Goal: Information Seeking & Learning: Learn about a topic

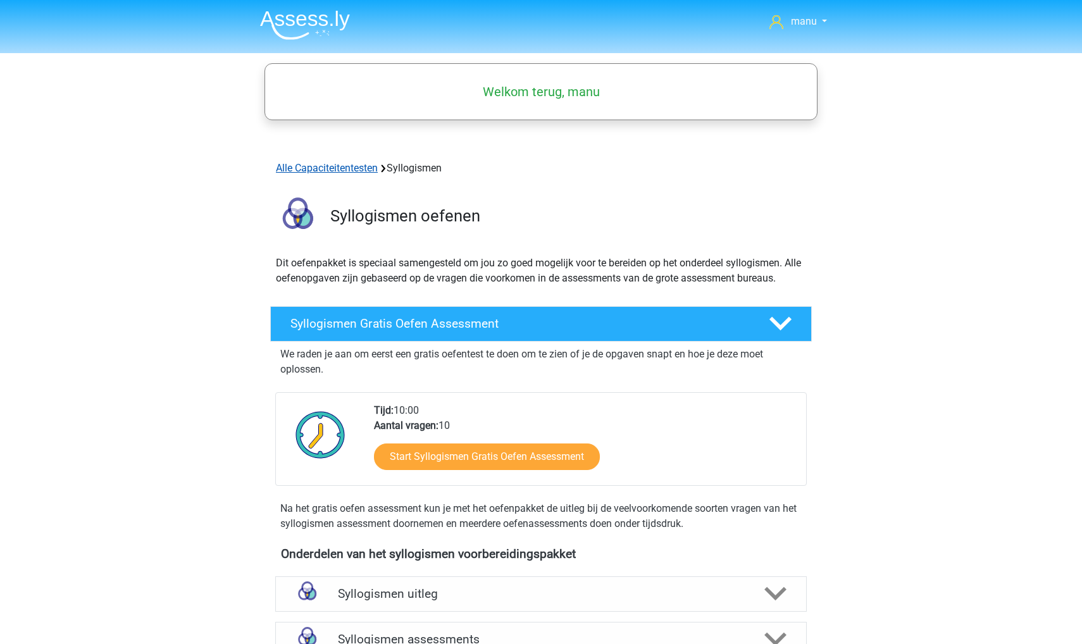
click at [330, 173] on link "Alle Capaciteitentesten" at bounding box center [327, 168] width 102 height 12
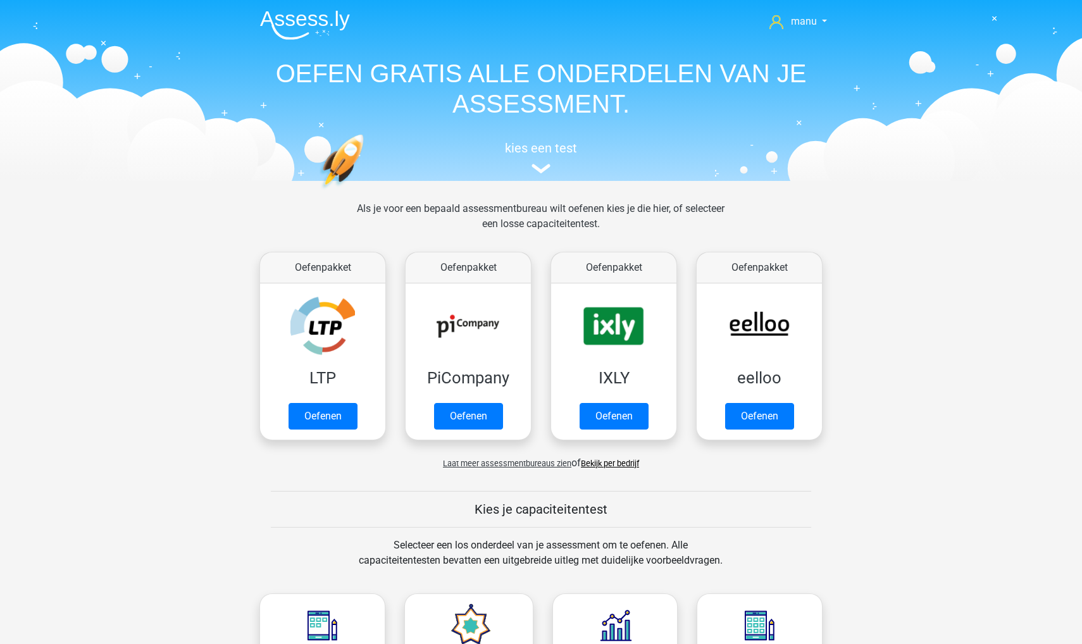
scroll to position [537, 0]
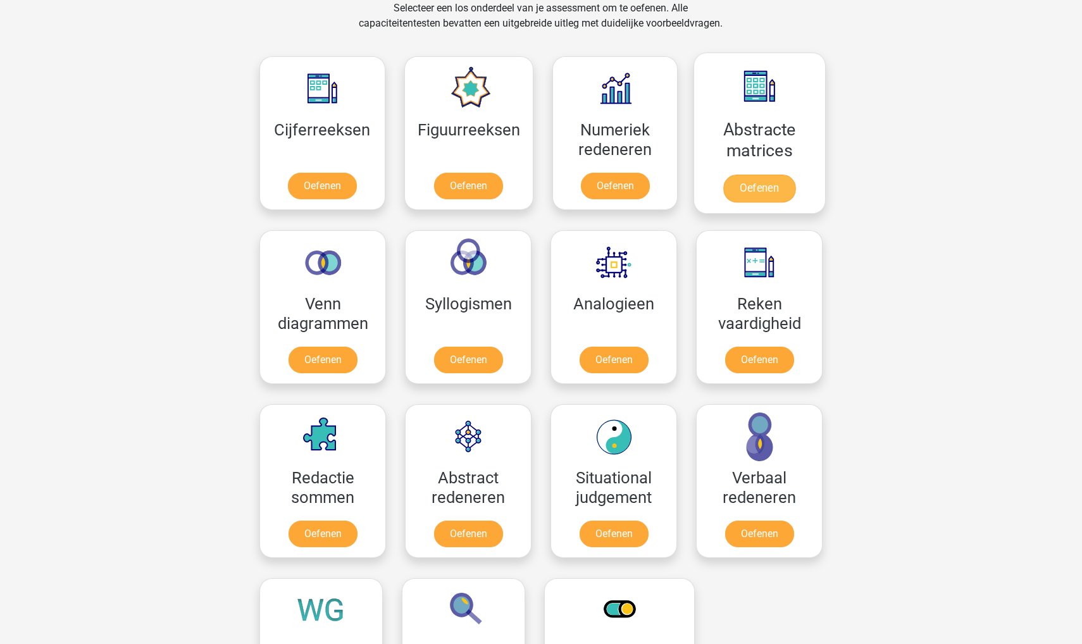
click at [747, 180] on link "Oefenen" at bounding box center [759, 189] width 72 height 28
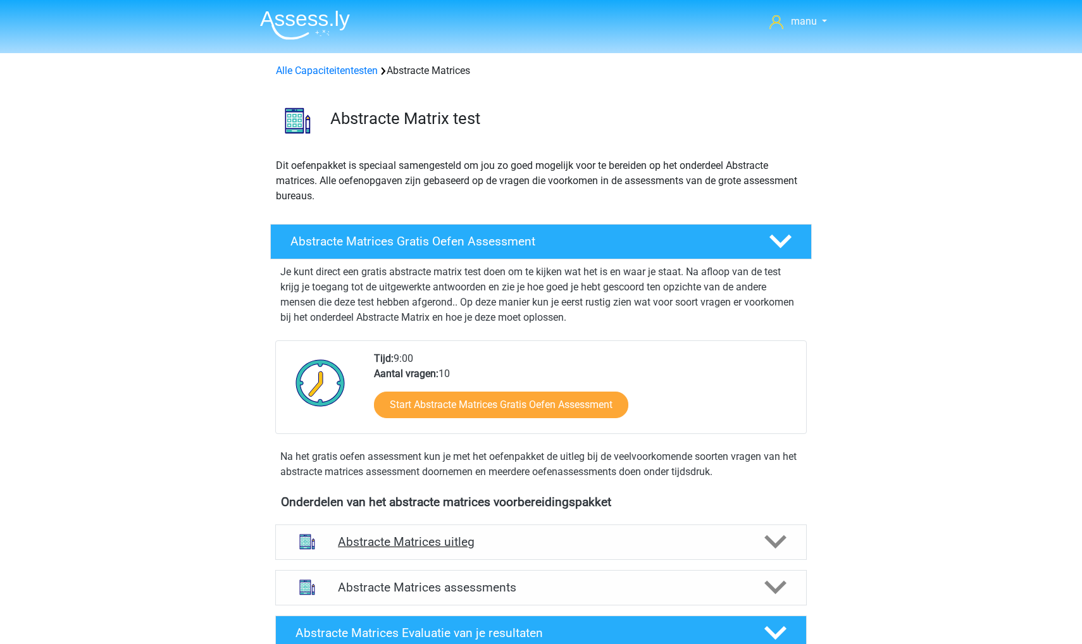
click at [602, 537] on h4 "Abstracte Matrices uitleg" at bounding box center [541, 542] width 406 height 15
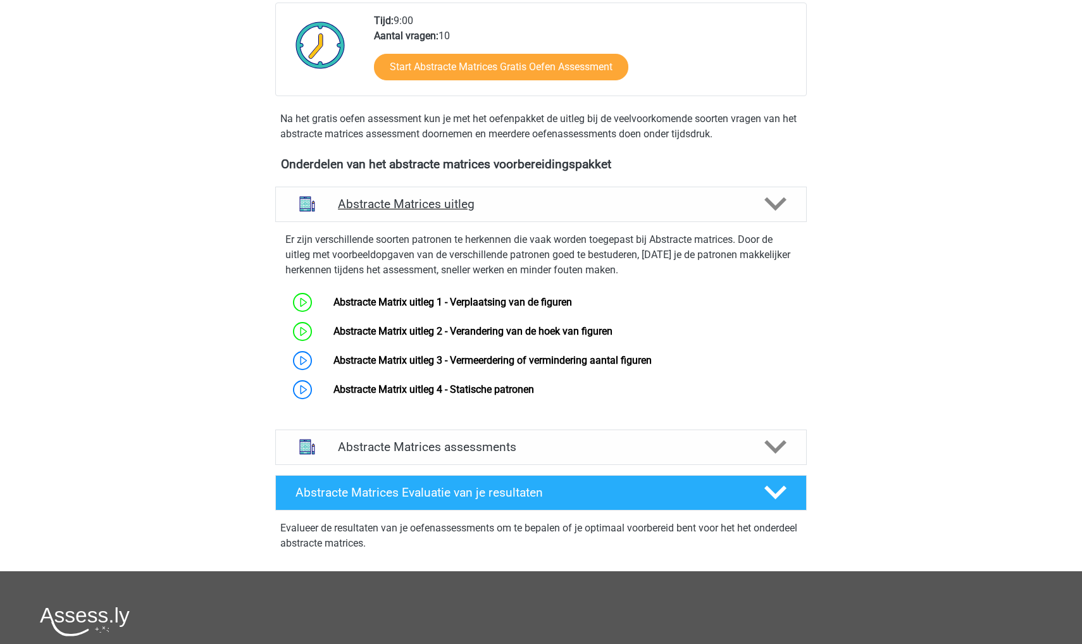
scroll to position [386, 0]
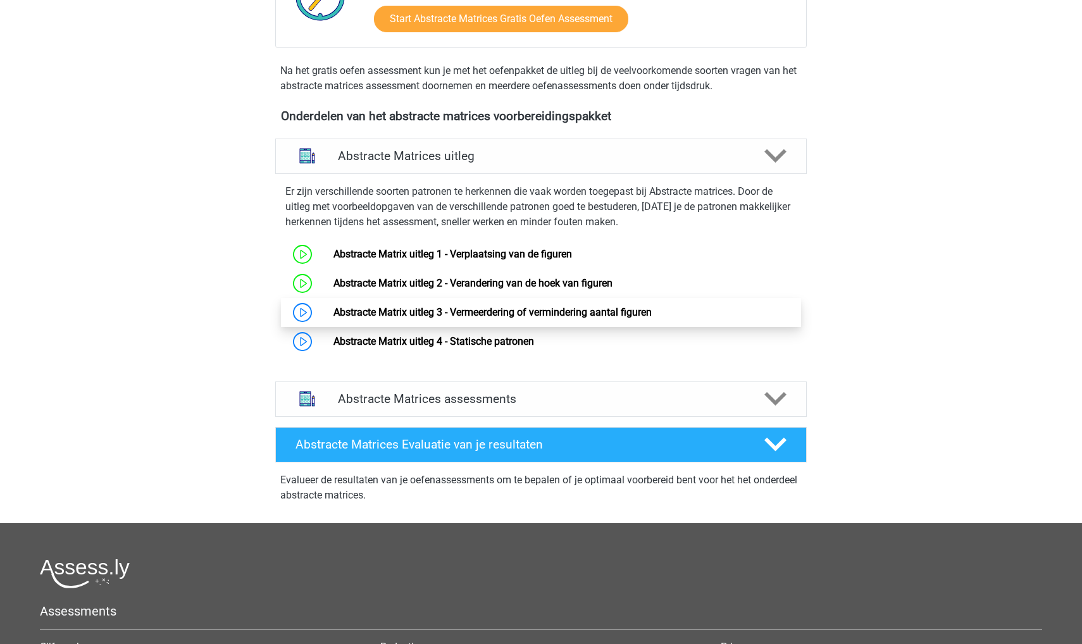
click at [488, 311] on link "Abstracte Matrix uitleg 3 - Vermeerdering of vermindering aantal figuren" at bounding box center [492, 312] width 318 height 12
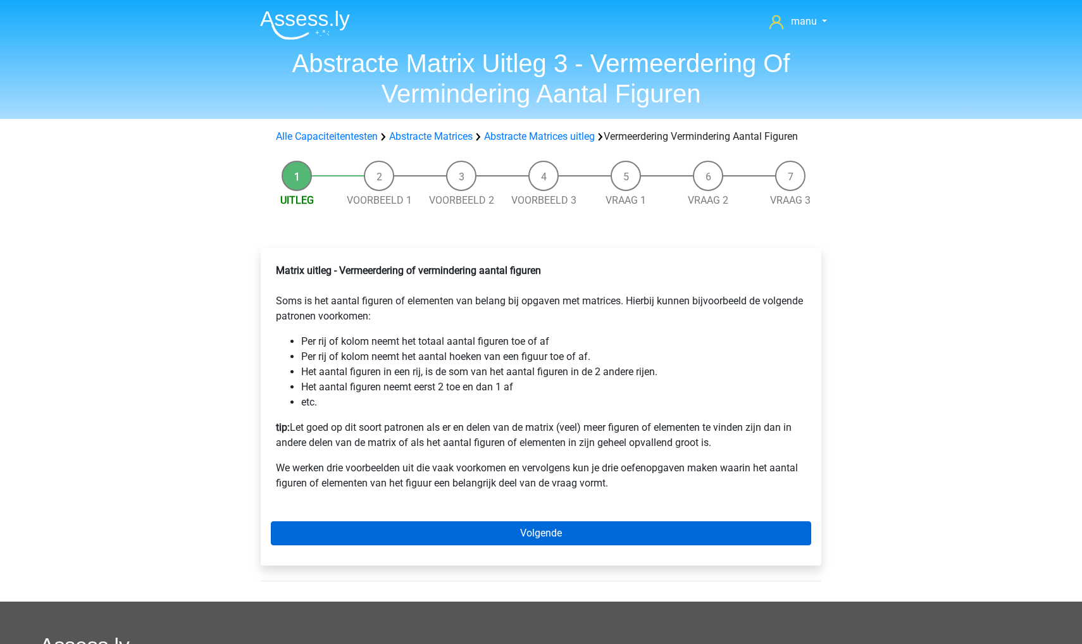
click at [546, 545] on link "Volgende" at bounding box center [541, 533] width 540 height 24
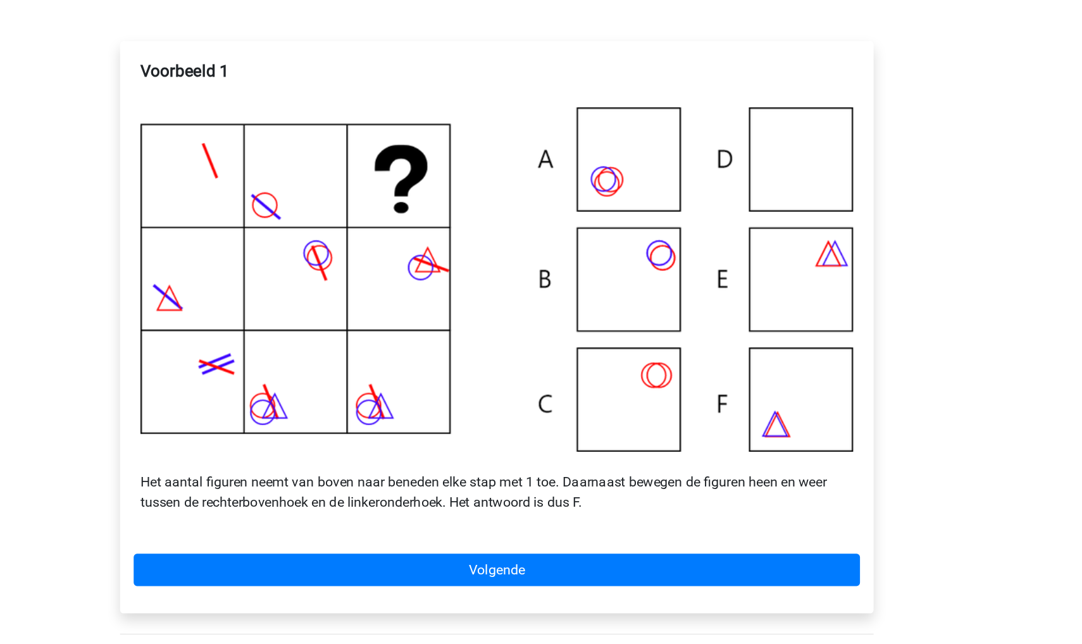
scroll to position [53, 0]
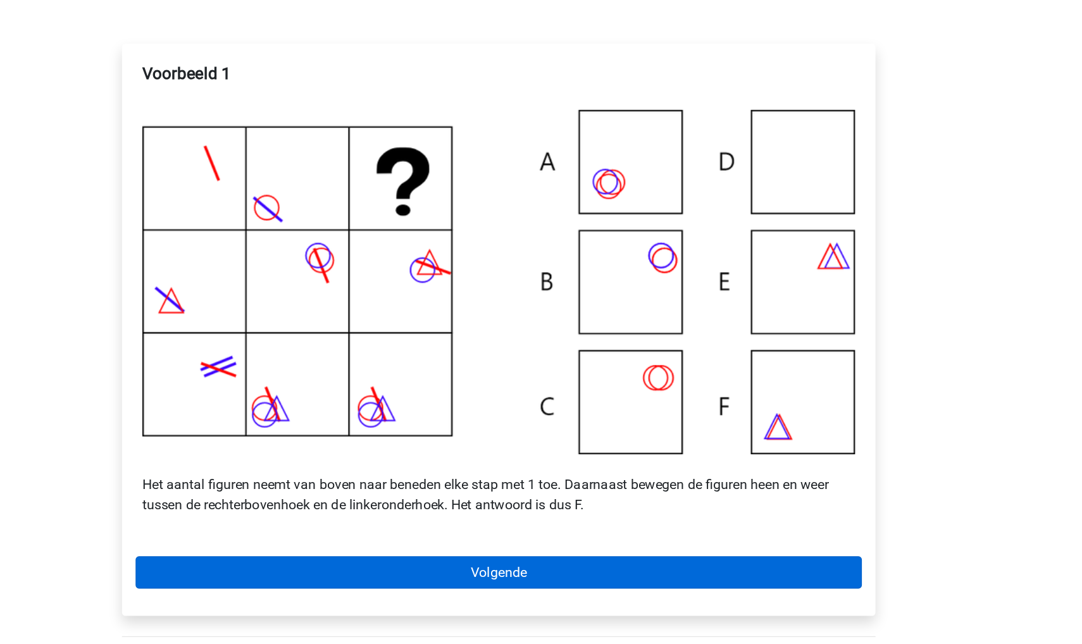
click at [481, 577] on link "Volgende" at bounding box center [541, 589] width 540 height 24
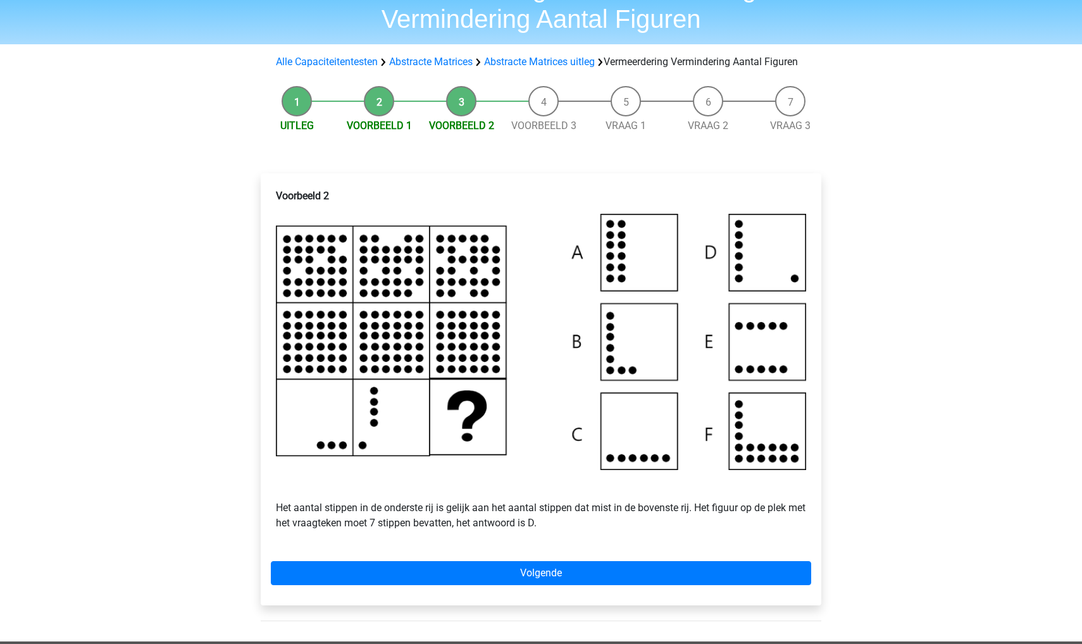
scroll to position [54, 0]
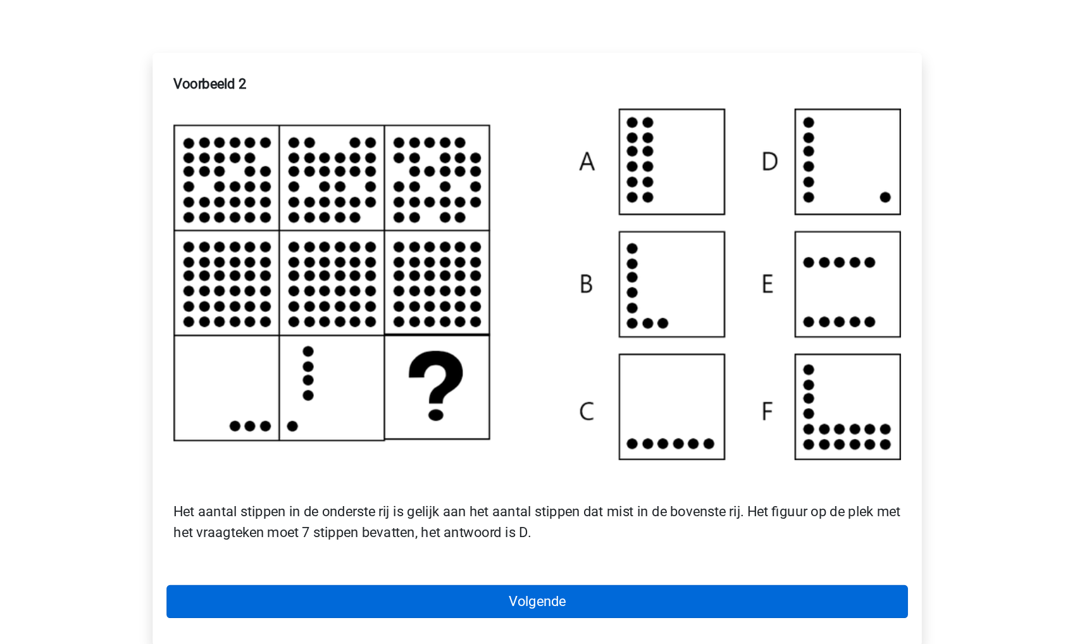
click at [490, 581] on link "Volgende" at bounding box center [541, 593] width 540 height 24
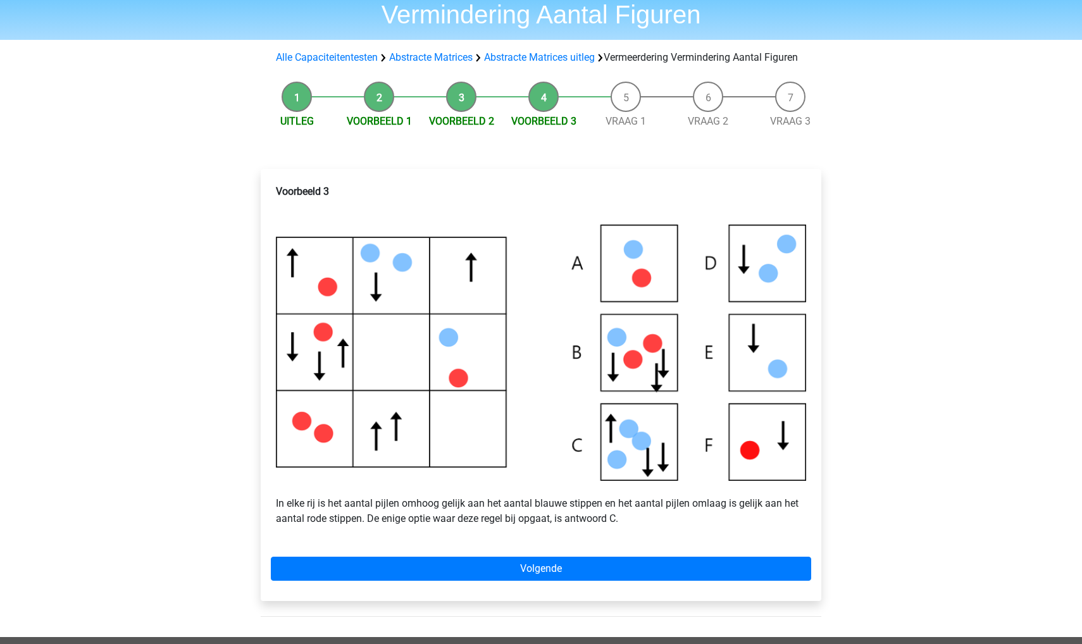
scroll to position [79, 0]
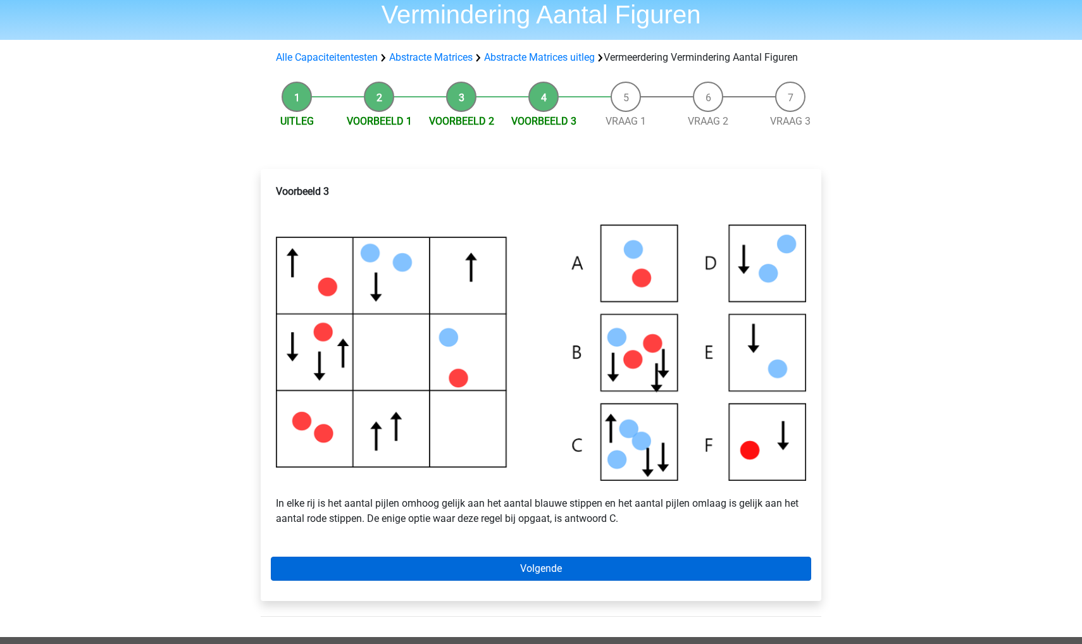
click at [562, 581] on link "Volgende" at bounding box center [541, 569] width 540 height 24
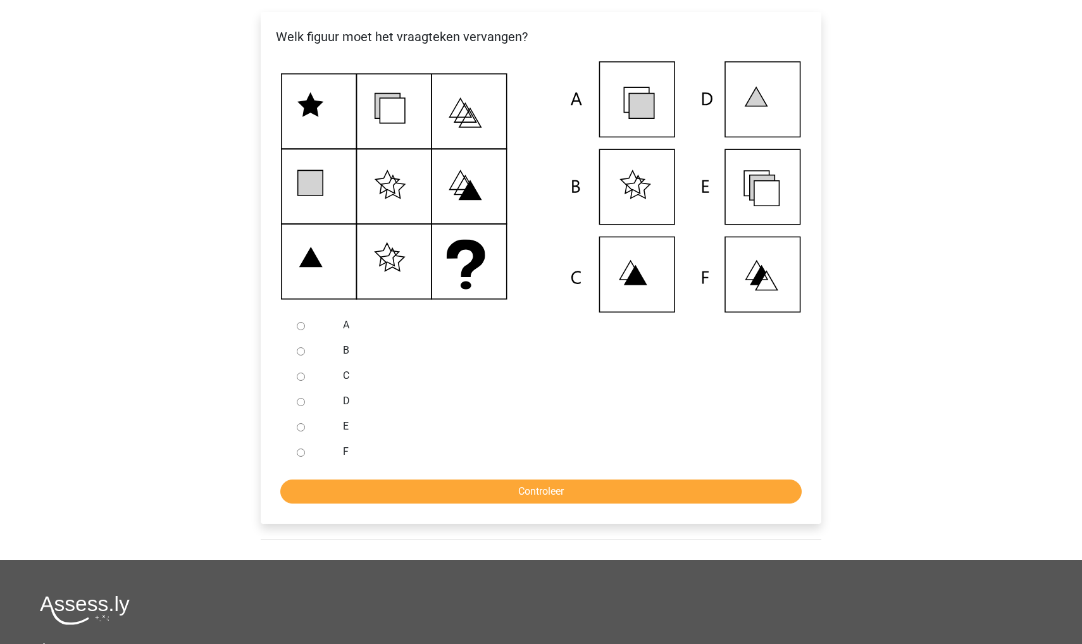
scroll to position [276, 0]
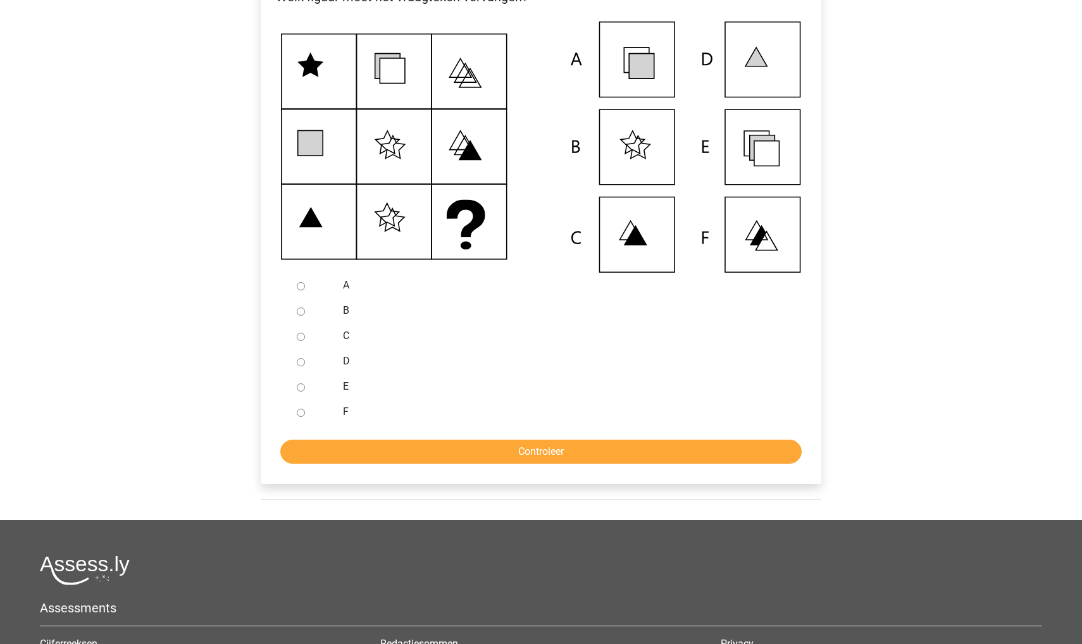
click at [300, 392] on input "E" at bounding box center [301, 387] width 8 height 8
radio input "true"
click at [313, 461] on input "Controleer" at bounding box center [540, 452] width 521 height 24
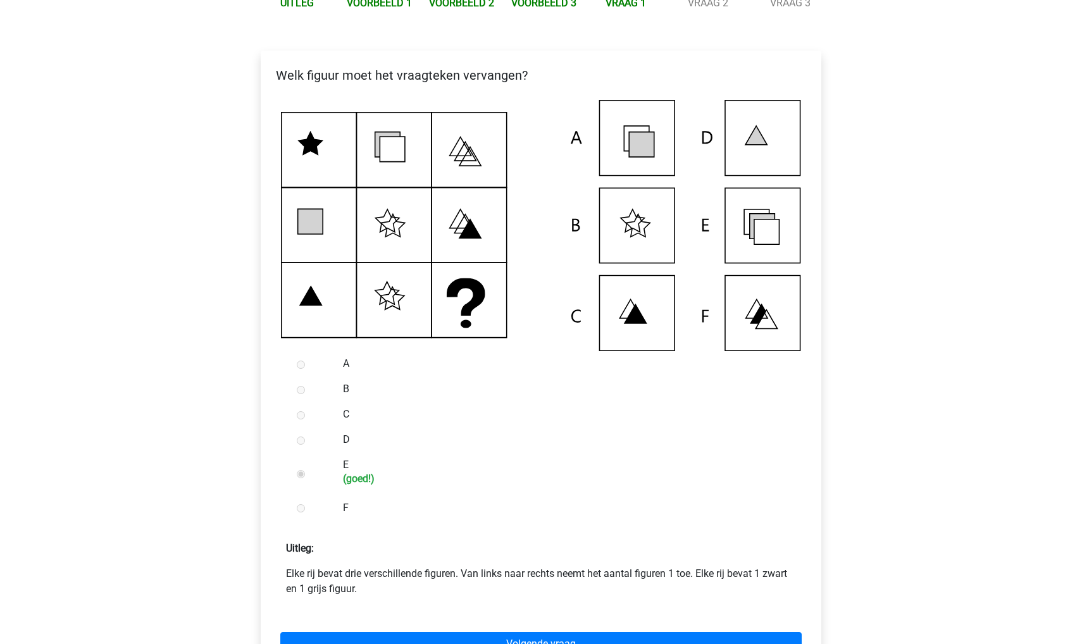
scroll to position [418, 0]
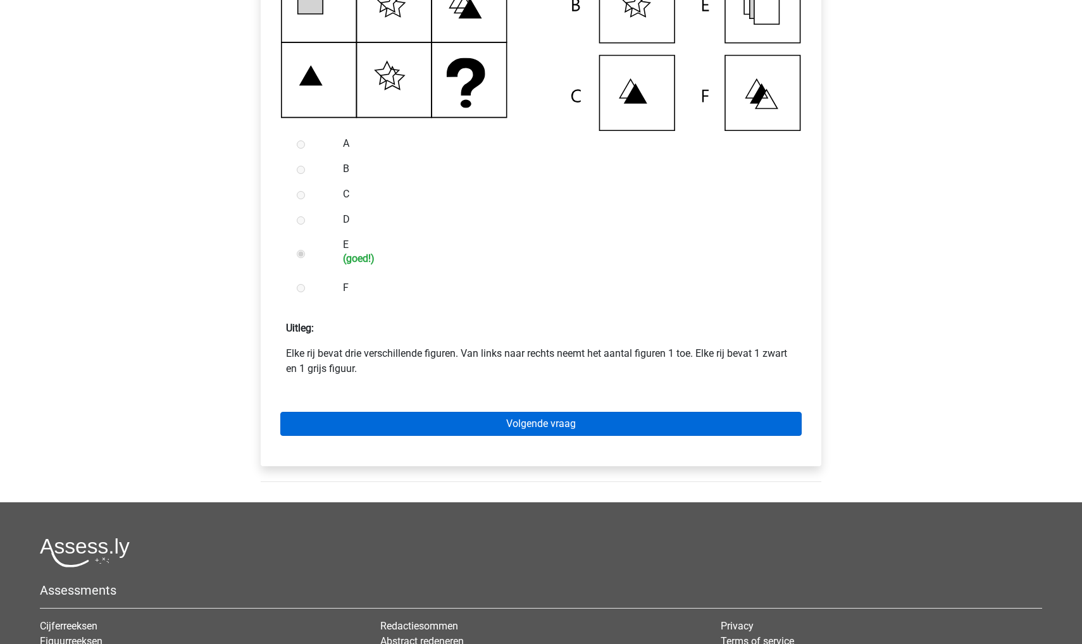
click at [346, 436] on link "Volgende vraag" at bounding box center [540, 424] width 521 height 24
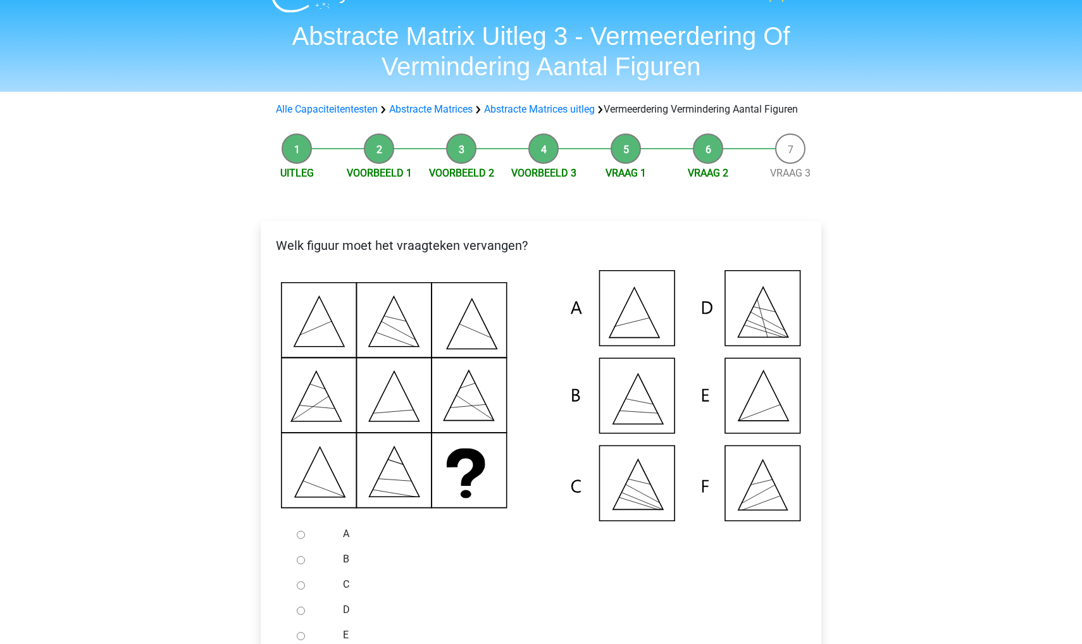
scroll to position [161, 0]
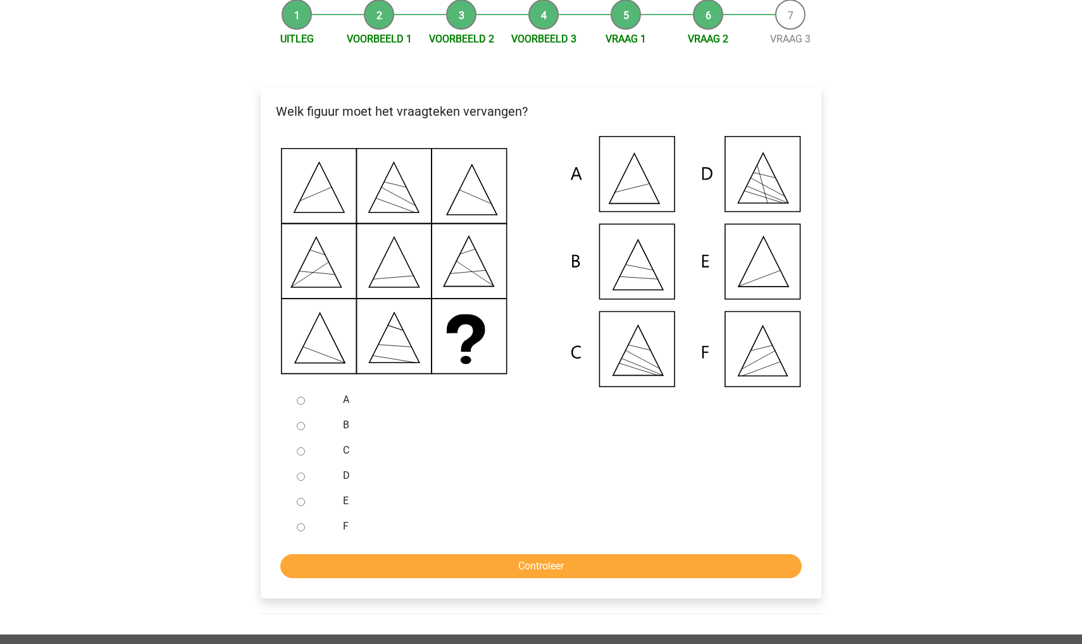
click at [300, 506] on input "E" at bounding box center [301, 502] width 8 height 8
radio input "true"
click at [352, 576] on input "Controleer" at bounding box center [540, 566] width 521 height 24
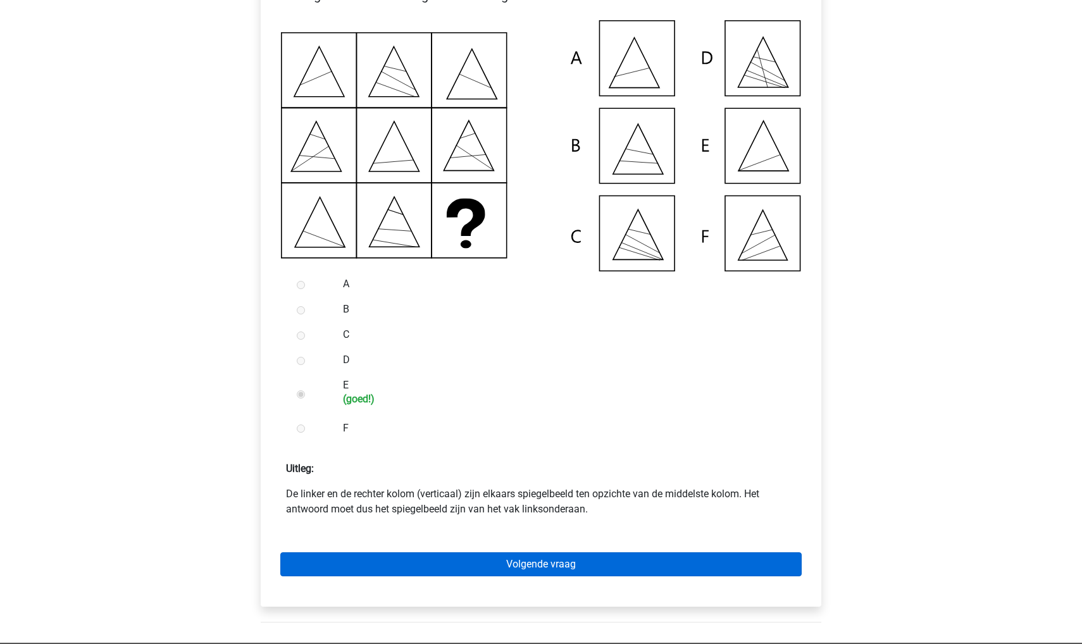
scroll to position [280, 0]
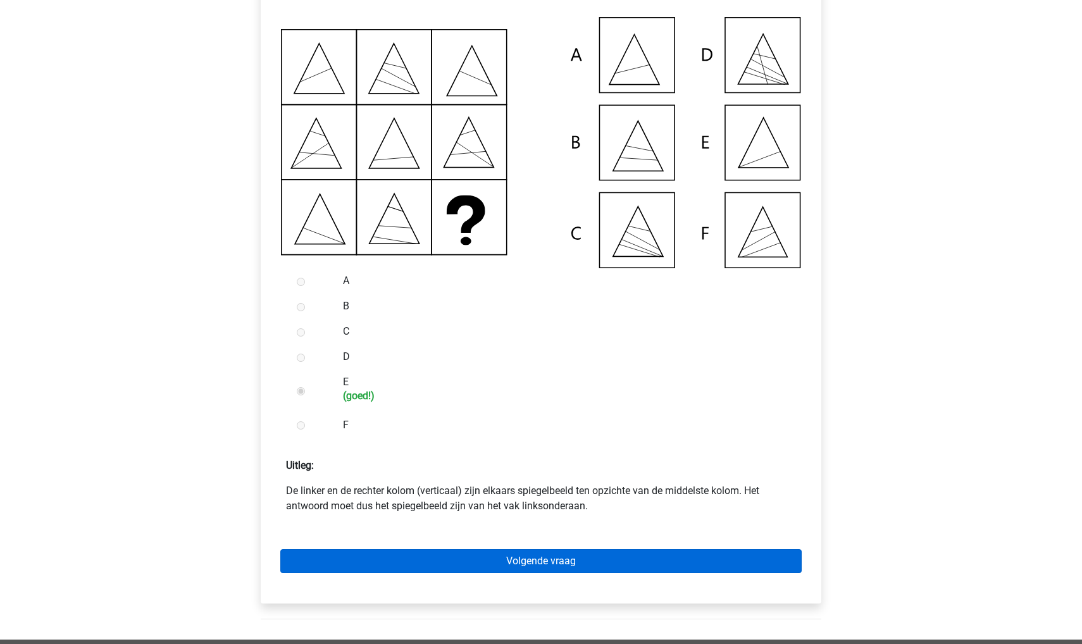
click at [384, 571] on link "Volgende vraag" at bounding box center [540, 561] width 521 height 24
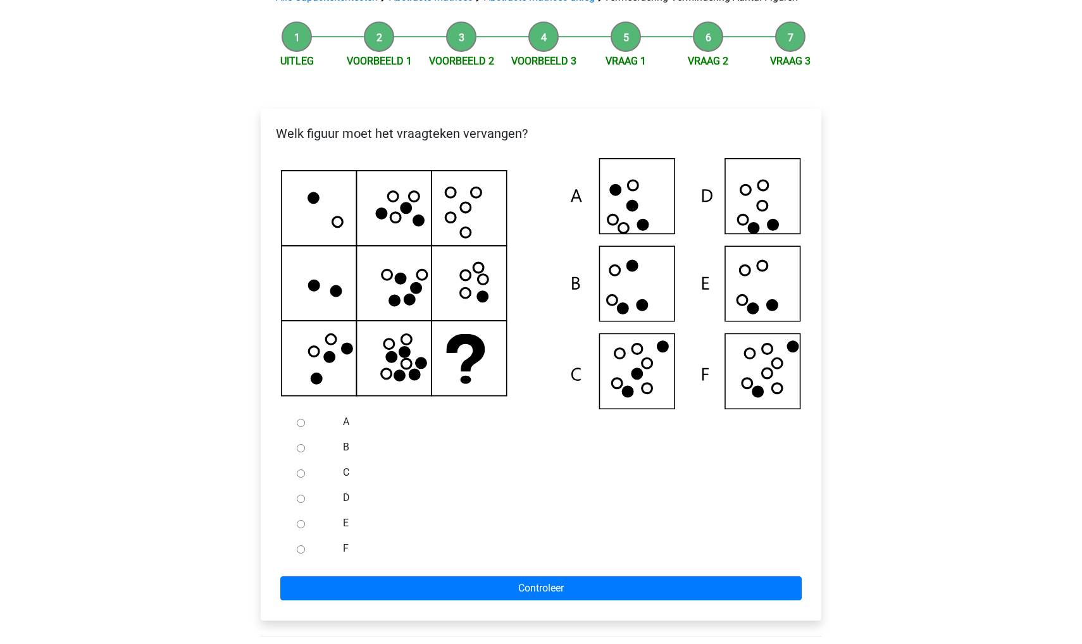
scroll to position [137, 0]
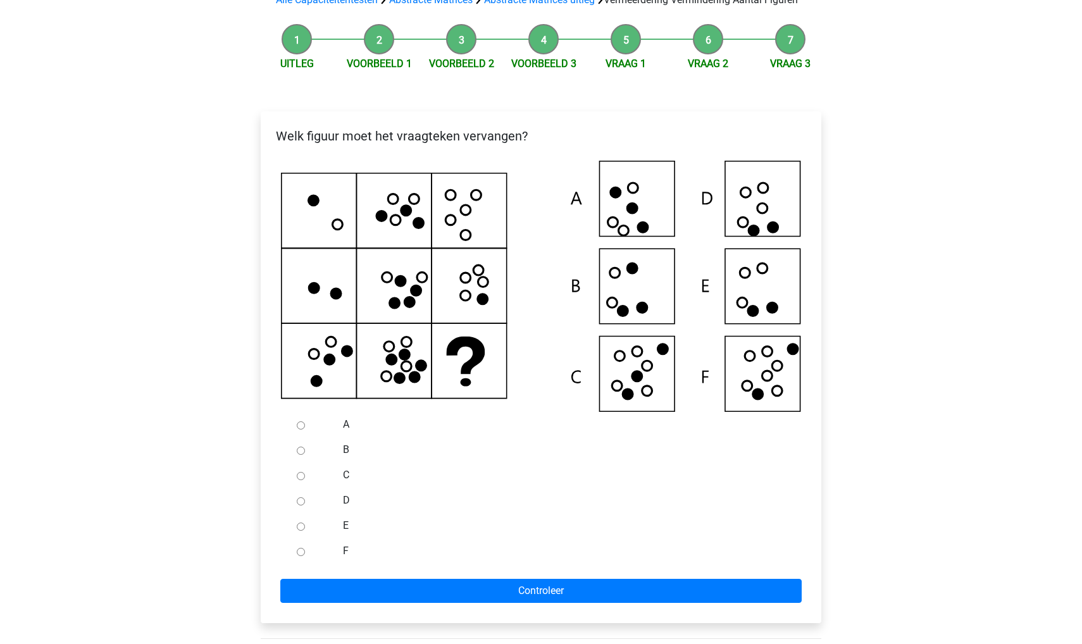
click at [759, 385] on icon at bounding box center [541, 286] width 520 height 251
click at [302, 556] on input "F" at bounding box center [301, 552] width 8 height 8
radio input "true"
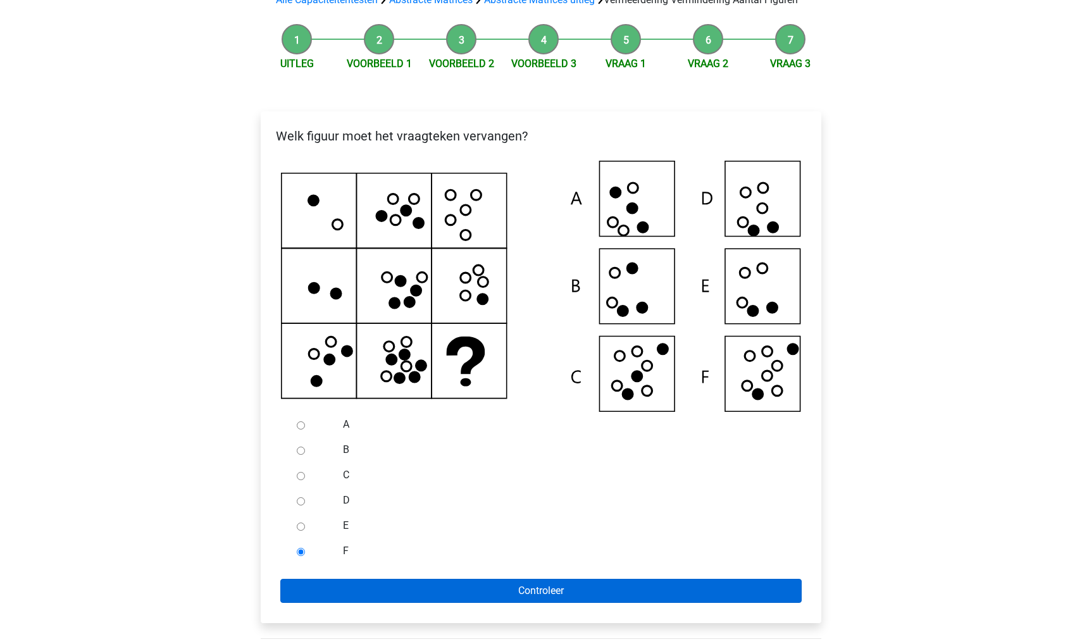
click at [313, 600] on input "Controleer" at bounding box center [540, 591] width 521 height 24
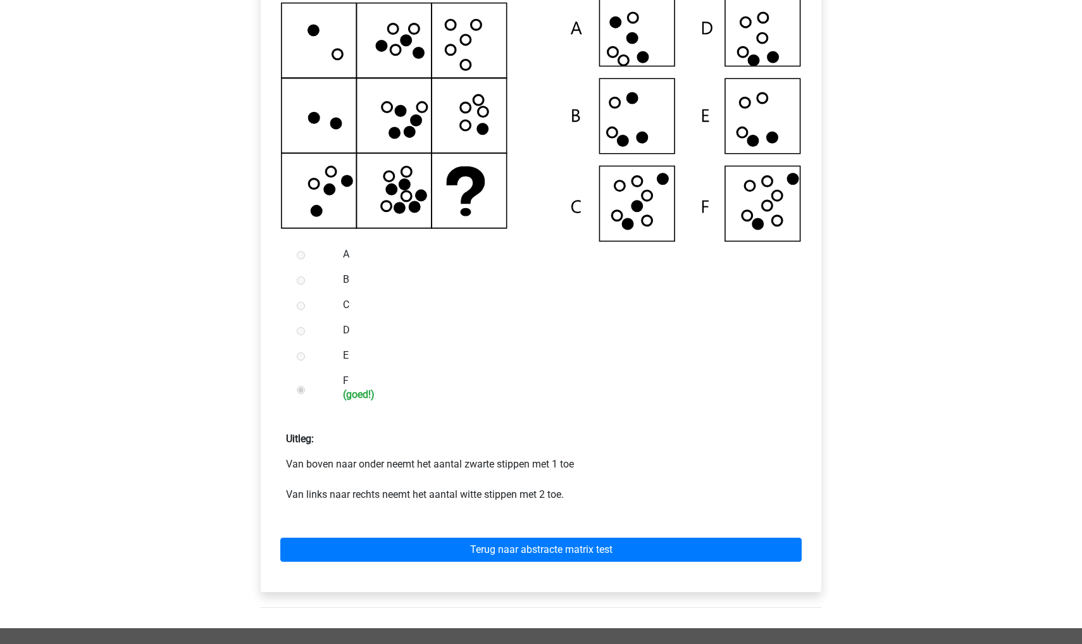
scroll to position [307, 0]
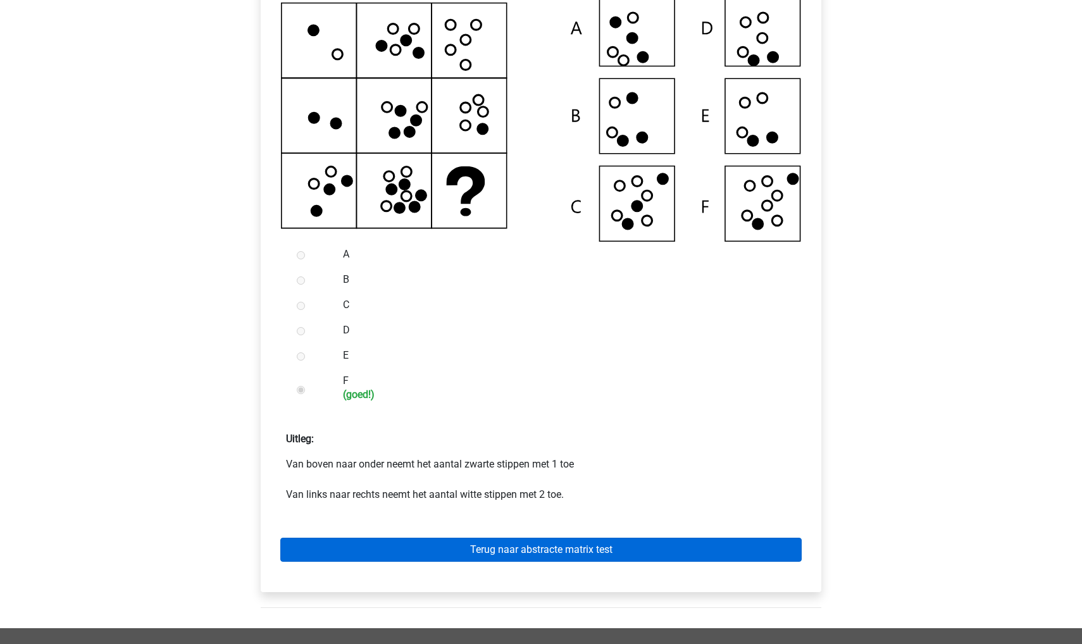
click at [337, 562] on link "Terug naar abstracte matrix test" at bounding box center [540, 550] width 521 height 24
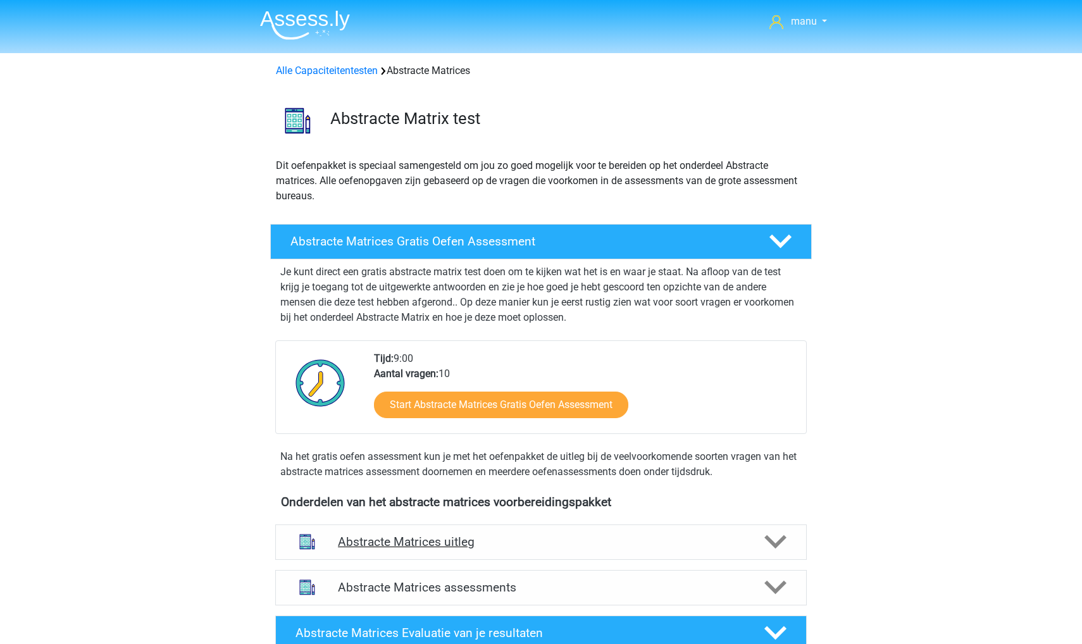
click at [356, 534] on div "Abstracte Matrices uitleg" at bounding box center [540, 541] width 531 height 35
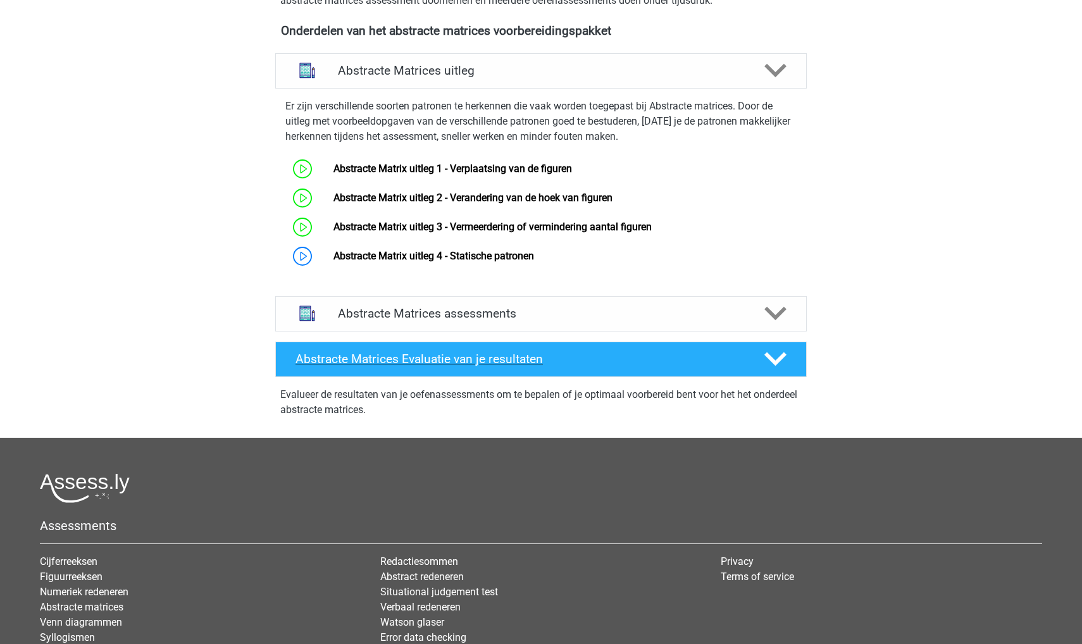
scroll to position [473, 0]
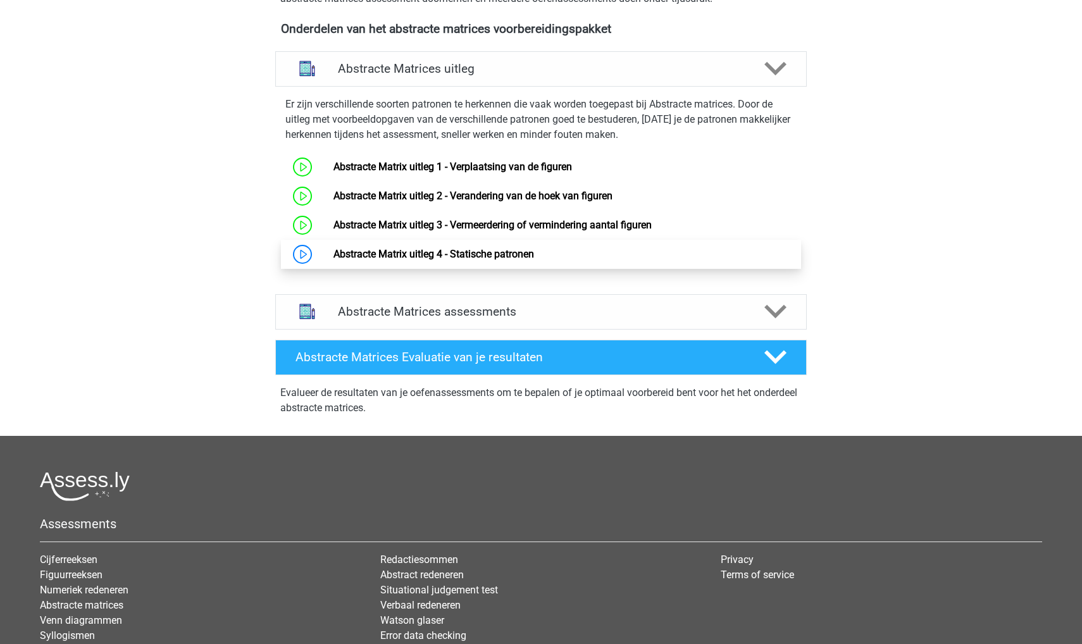
click at [347, 260] on link "Abstracte Matrix uitleg 4 - Statische patronen" at bounding box center [433, 254] width 201 height 12
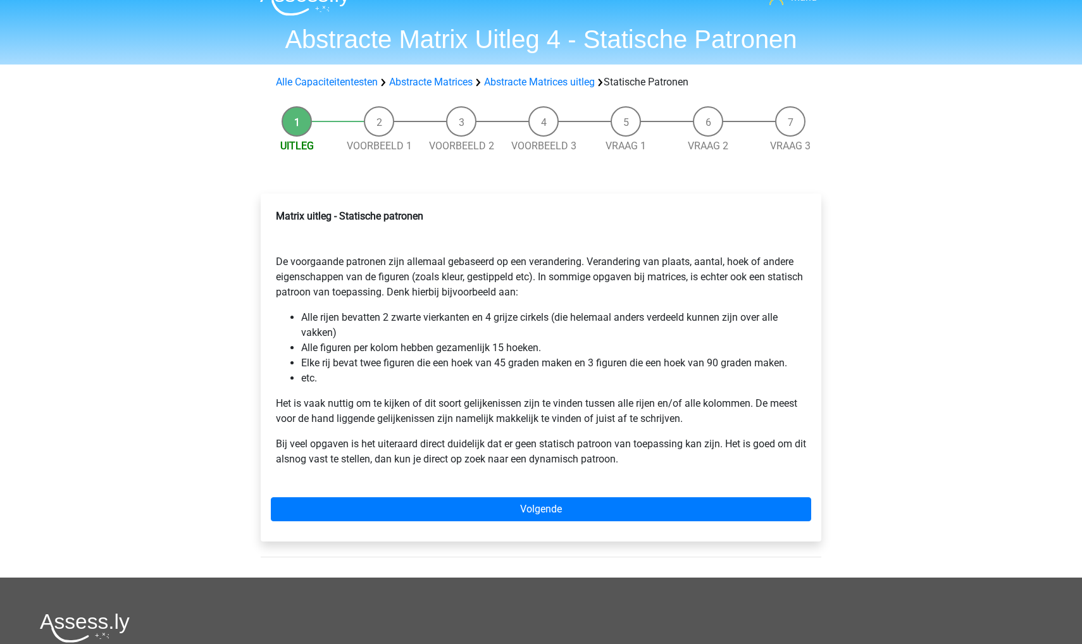
scroll to position [24, 0]
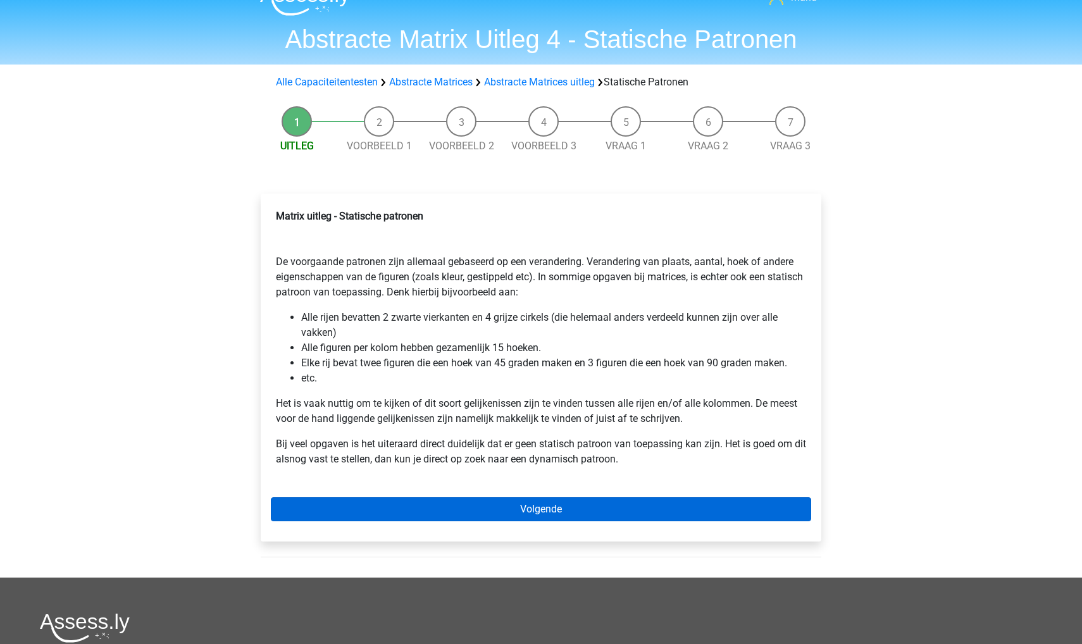
click at [485, 513] on link "Volgende" at bounding box center [541, 509] width 540 height 24
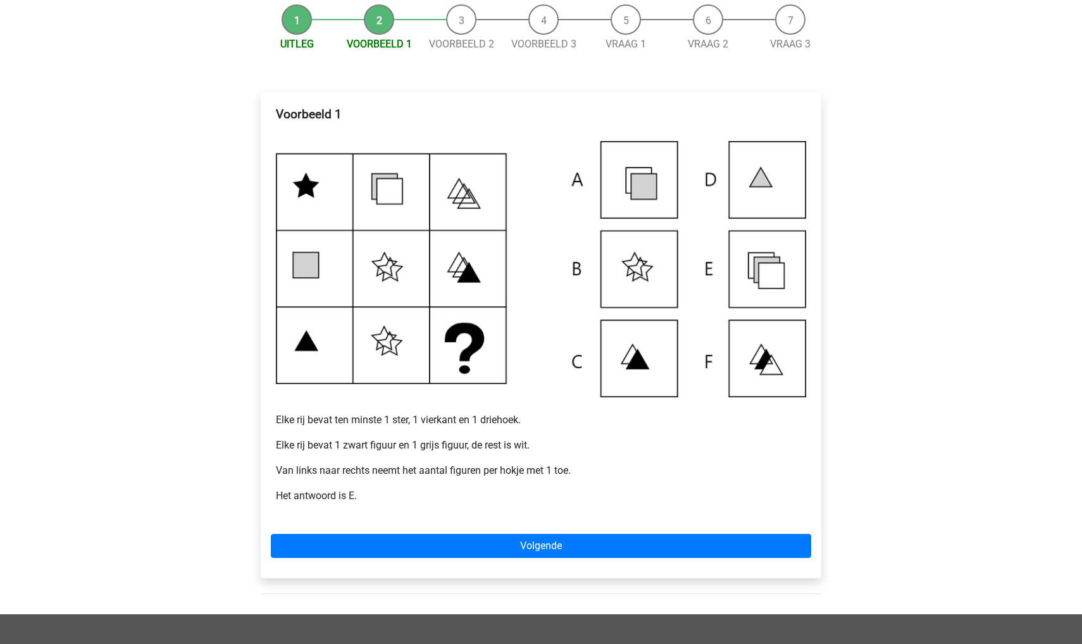
scroll to position [128, 0]
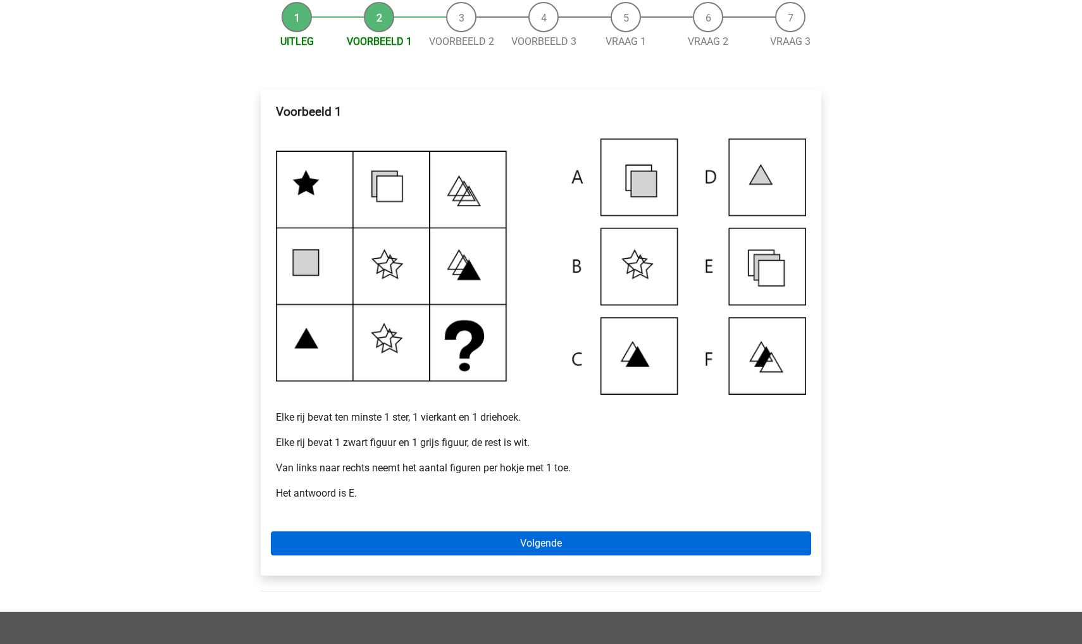
click at [429, 538] on link "Volgende" at bounding box center [541, 543] width 540 height 24
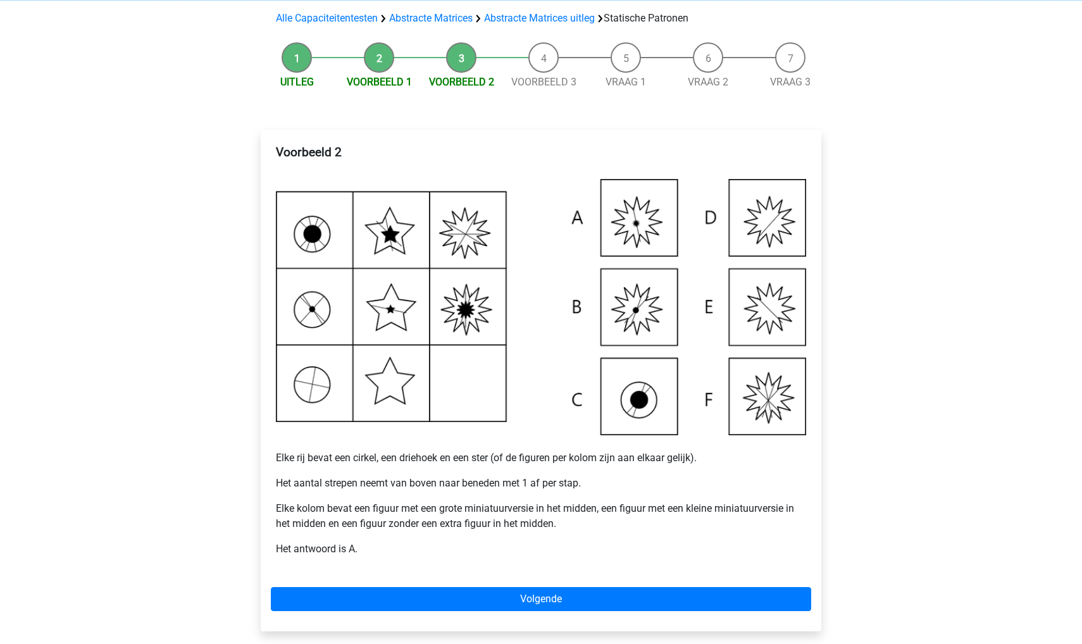
scroll to position [89, 0]
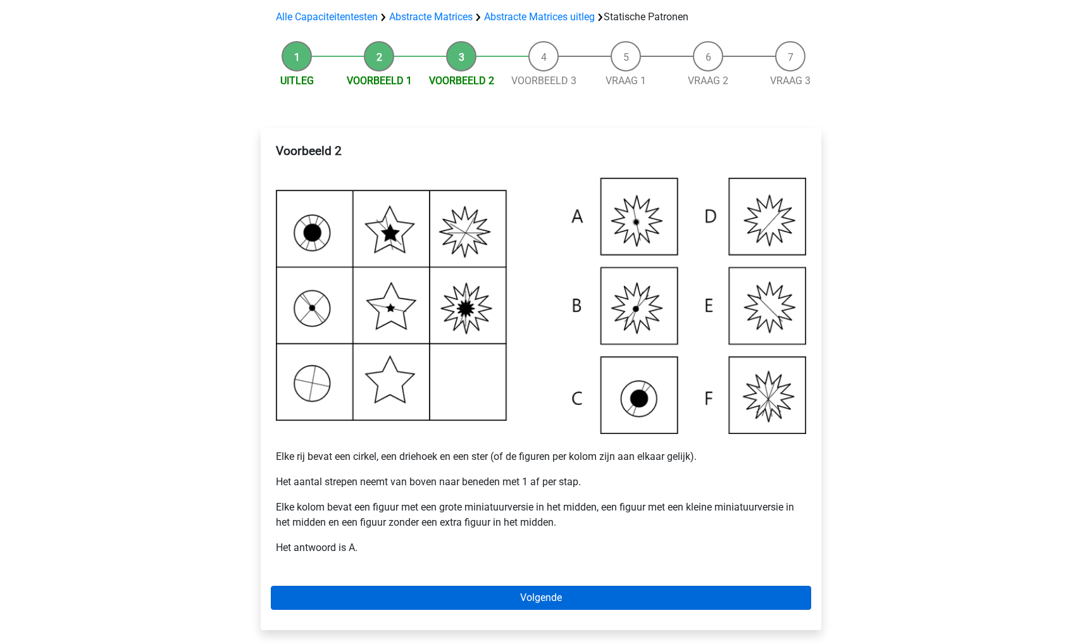
click at [519, 600] on link "Volgende" at bounding box center [541, 598] width 540 height 24
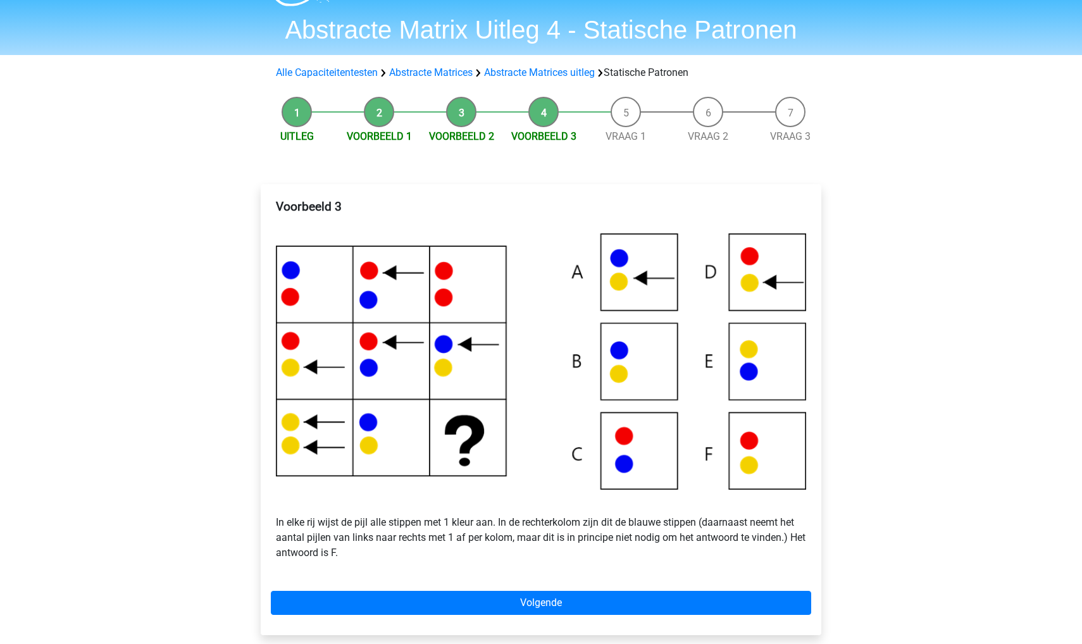
scroll to position [36, 0]
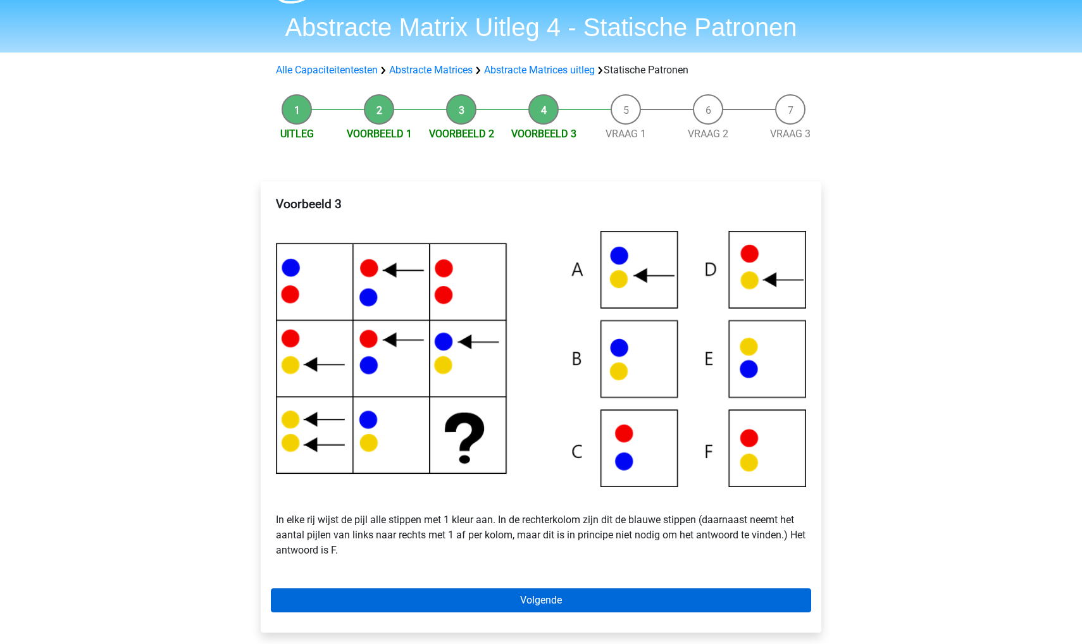
click at [520, 600] on link "Volgende" at bounding box center [541, 600] width 540 height 24
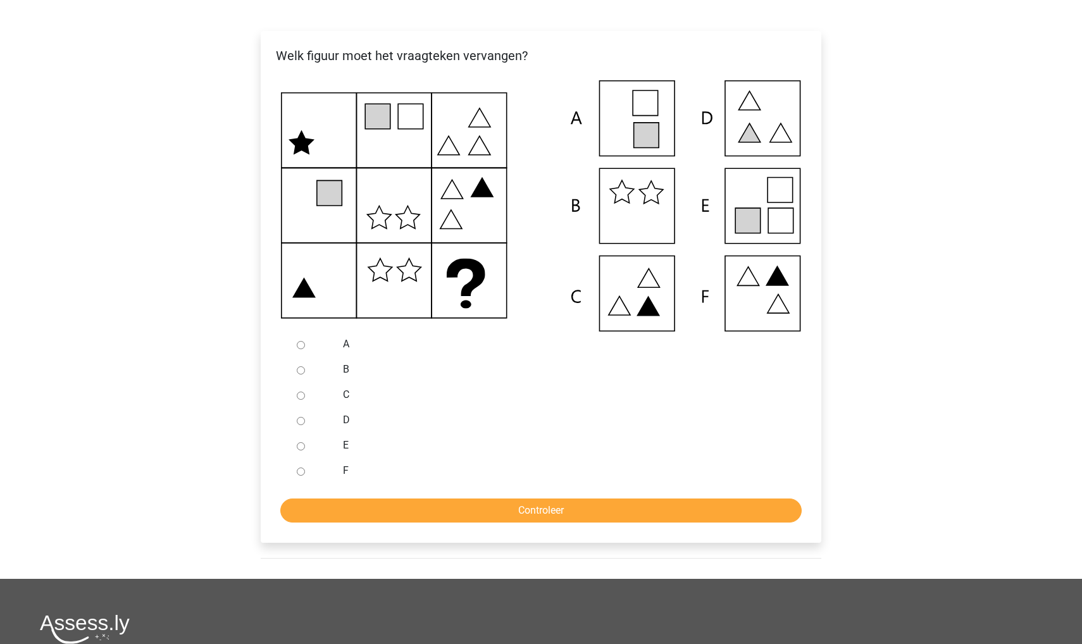
scroll to position [190, 0]
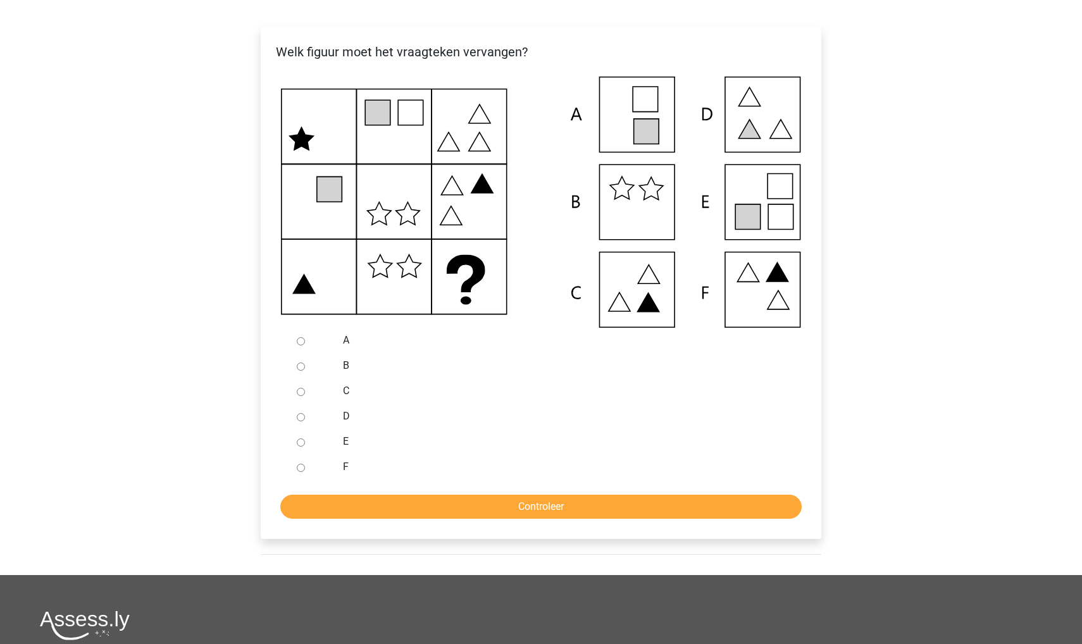
click at [300, 444] on input "E" at bounding box center [301, 442] width 8 height 8
radio input "true"
click at [309, 507] on input "Controleer" at bounding box center [540, 507] width 521 height 24
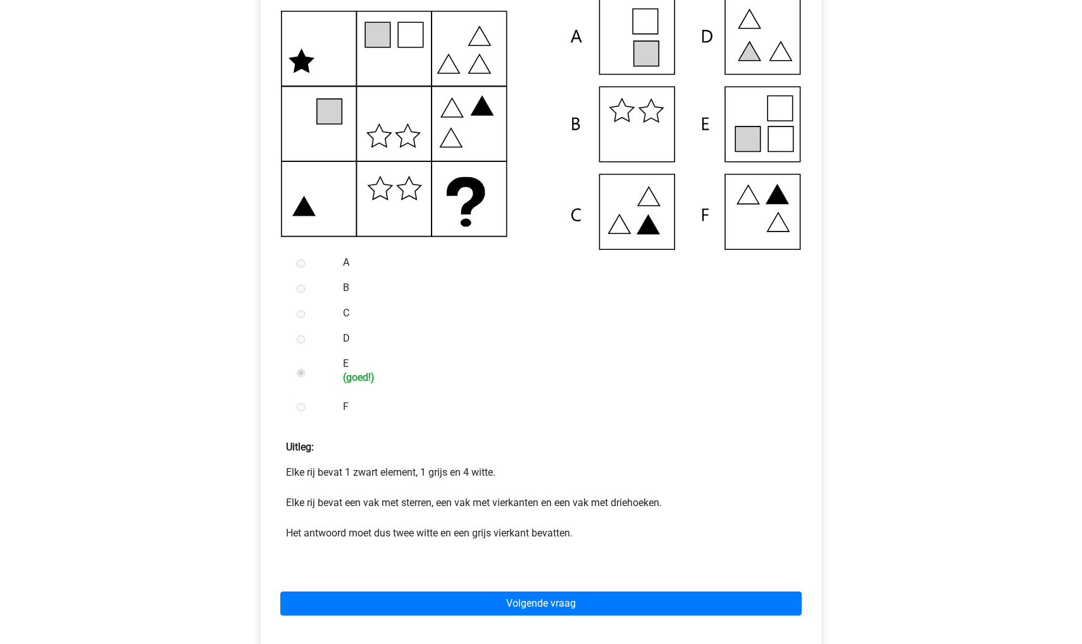
scroll to position [273, 0]
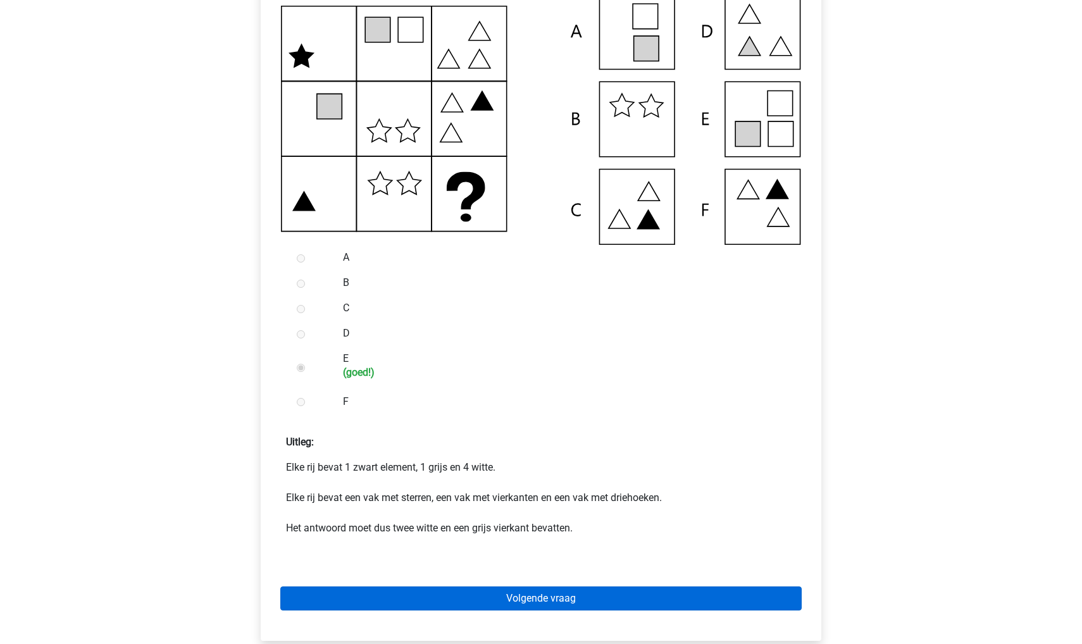
click at [406, 603] on link "Volgende vraag" at bounding box center [540, 598] width 521 height 24
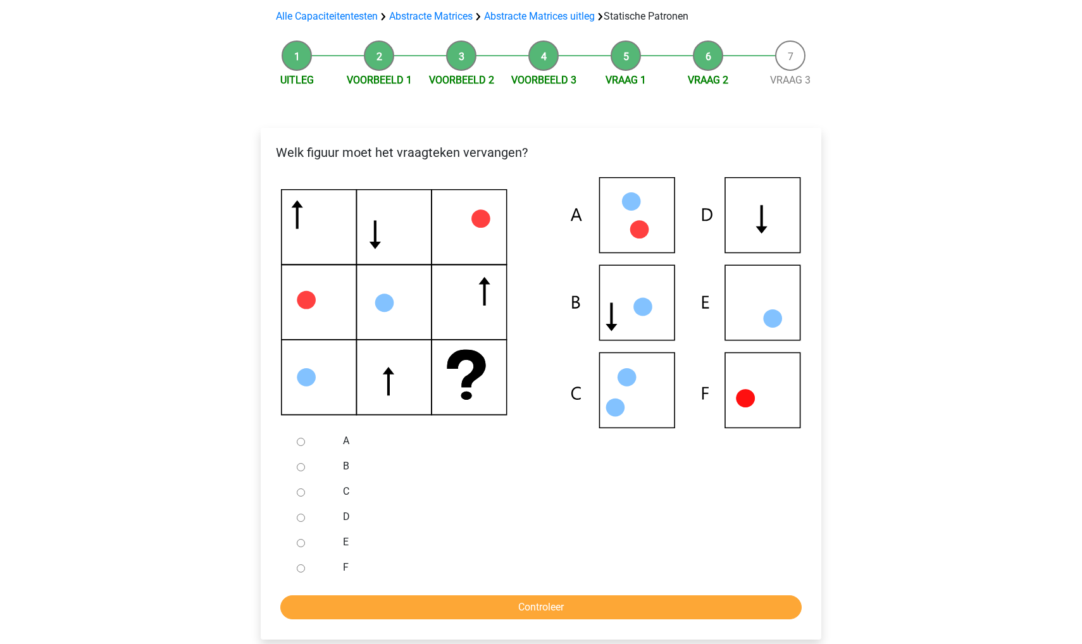
scroll to position [94, 0]
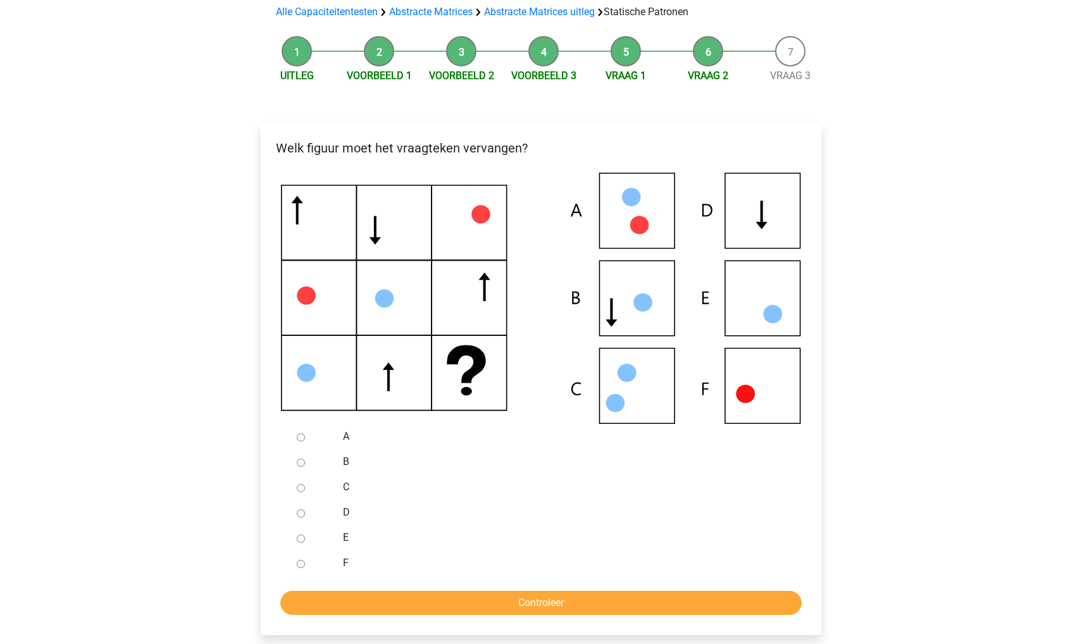
click at [302, 564] on input "F" at bounding box center [301, 564] width 8 height 8
radio input "true"
click at [311, 604] on input "Controleer" at bounding box center [540, 603] width 521 height 24
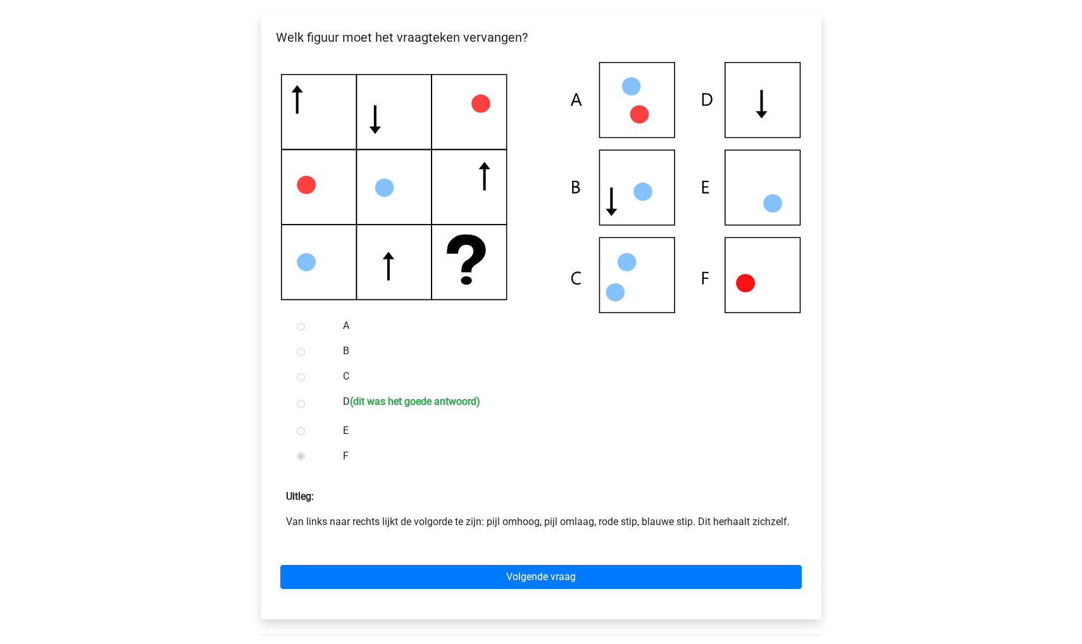
scroll to position [207, 0]
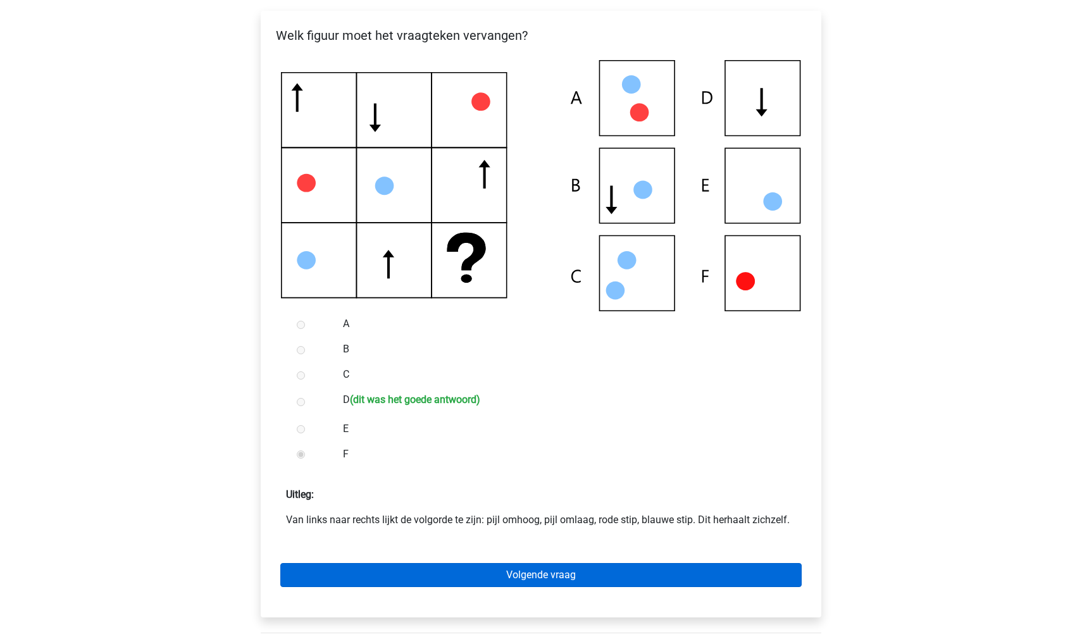
click at [457, 572] on link "Volgende vraag" at bounding box center [540, 575] width 521 height 24
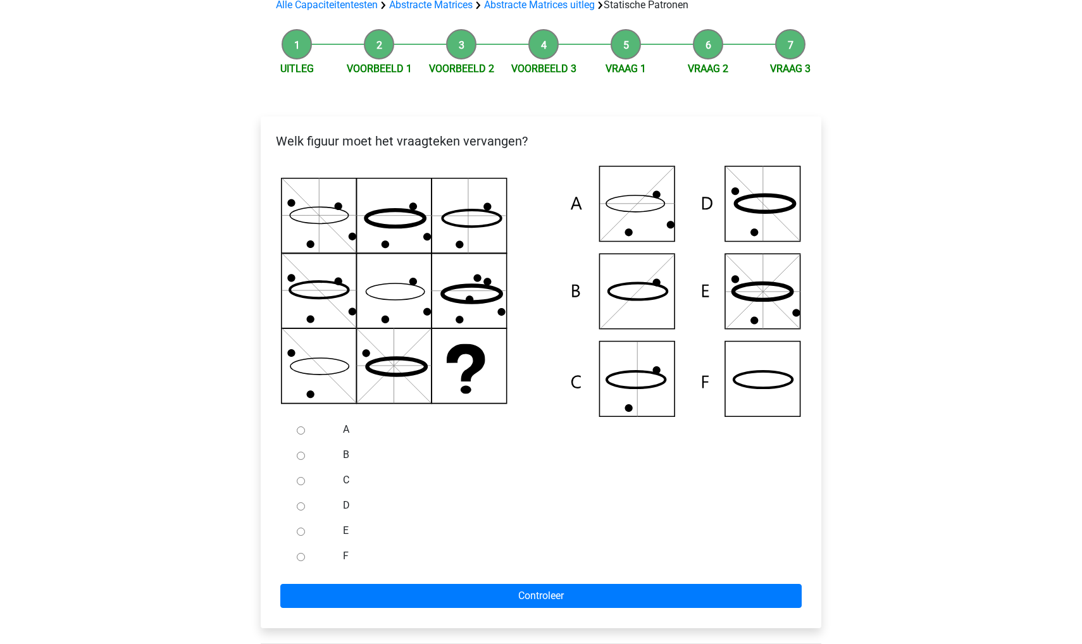
scroll to position [100, 0]
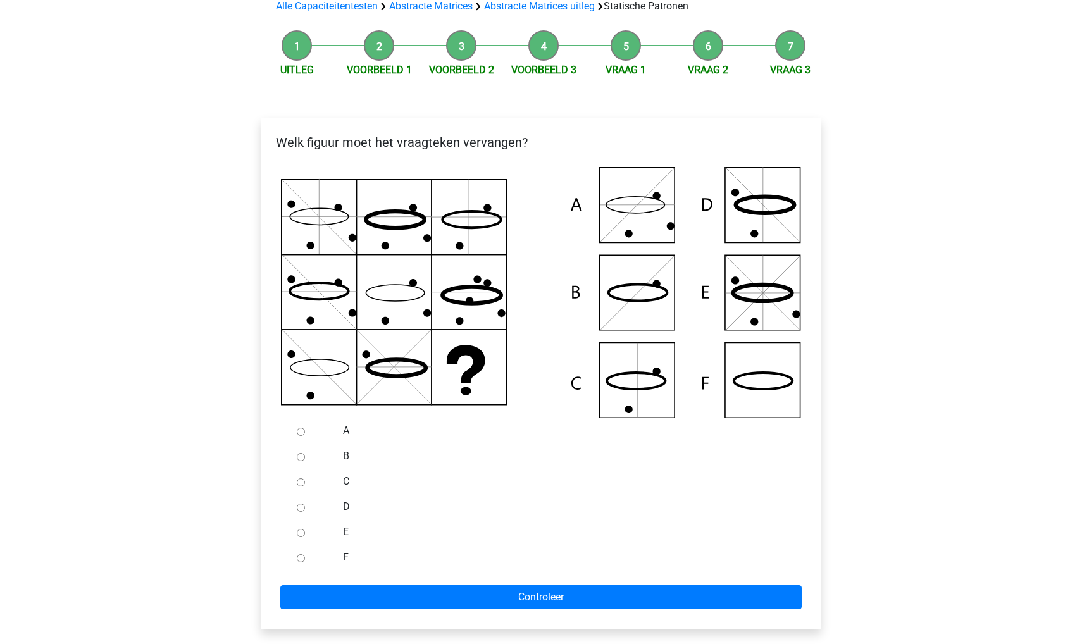
click at [300, 555] on input "F" at bounding box center [301, 558] width 8 height 8
radio input "true"
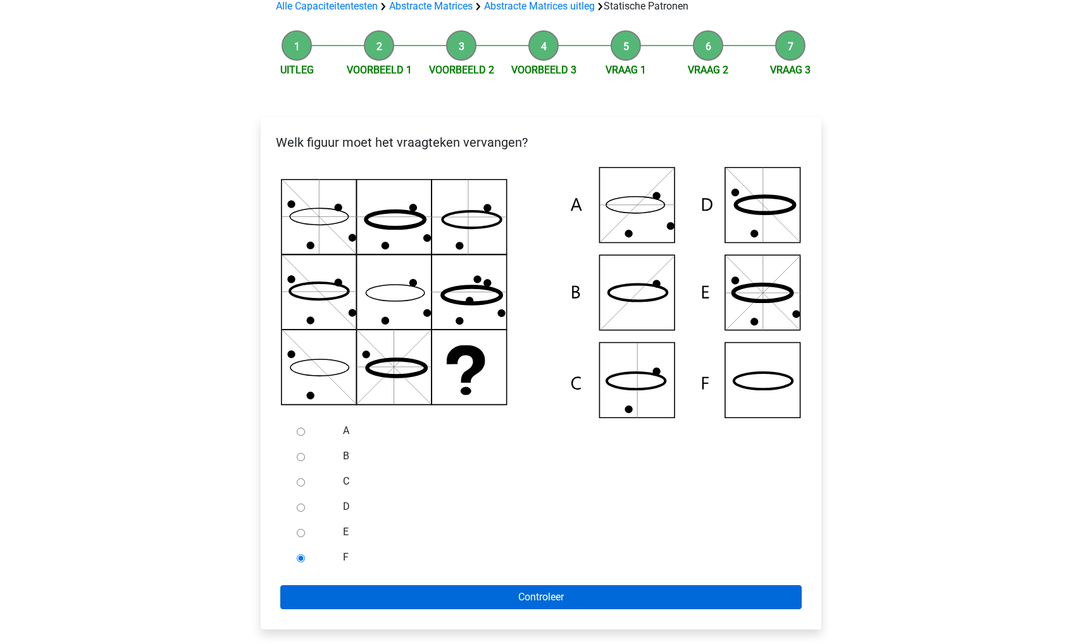
click at [307, 586] on input "Controleer" at bounding box center [540, 597] width 521 height 24
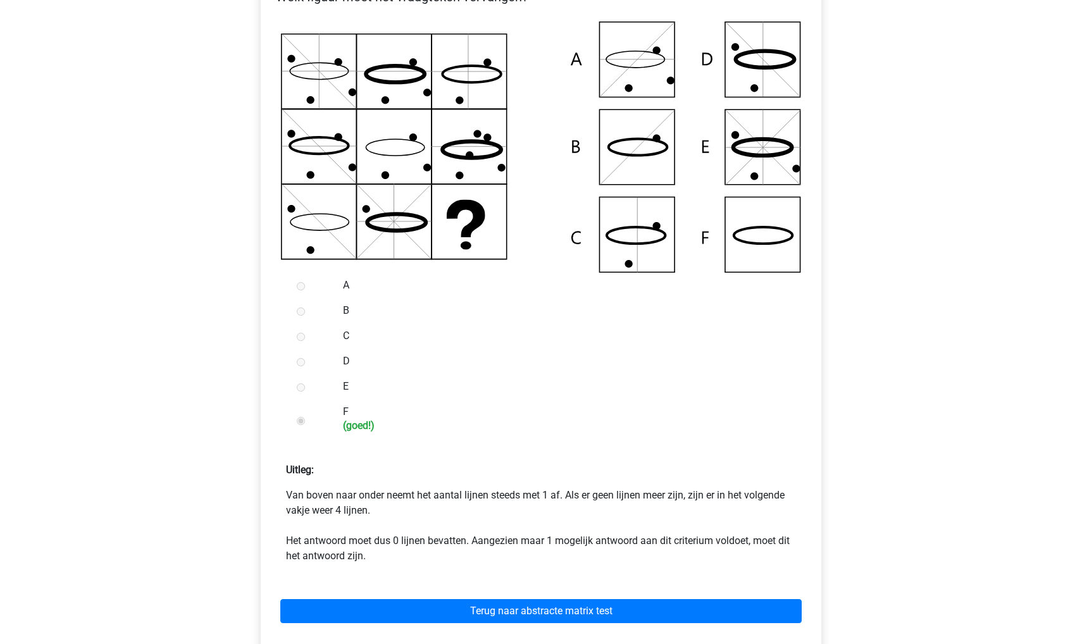
scroll to position [245, 0]
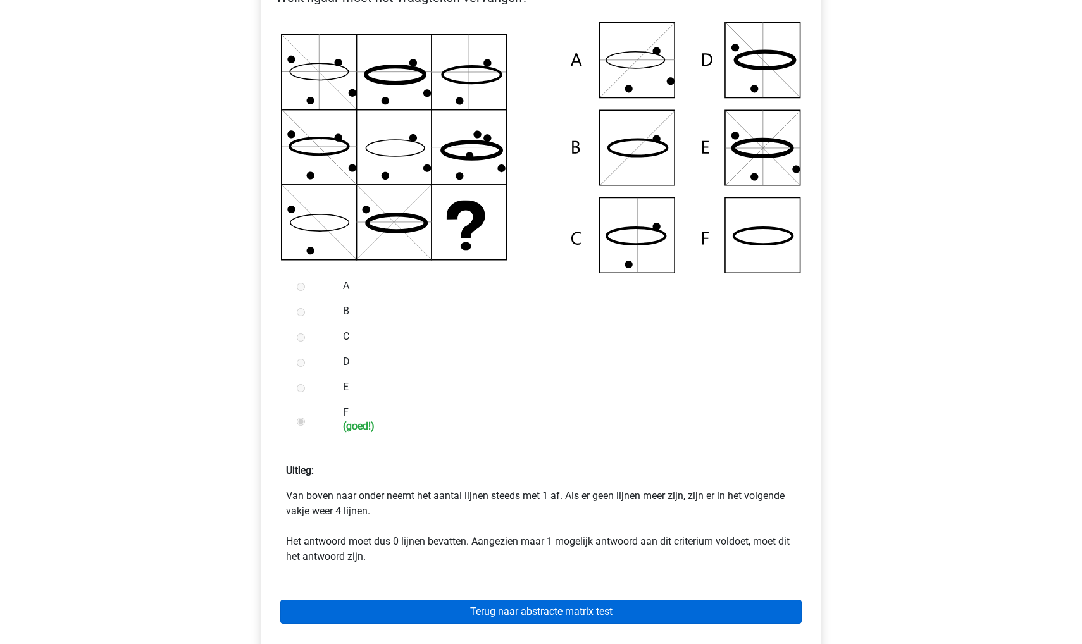
click at [544, 616] on link "Terug naar abstracte matrix test" at bounding box center [540, 612] width 521 height 24
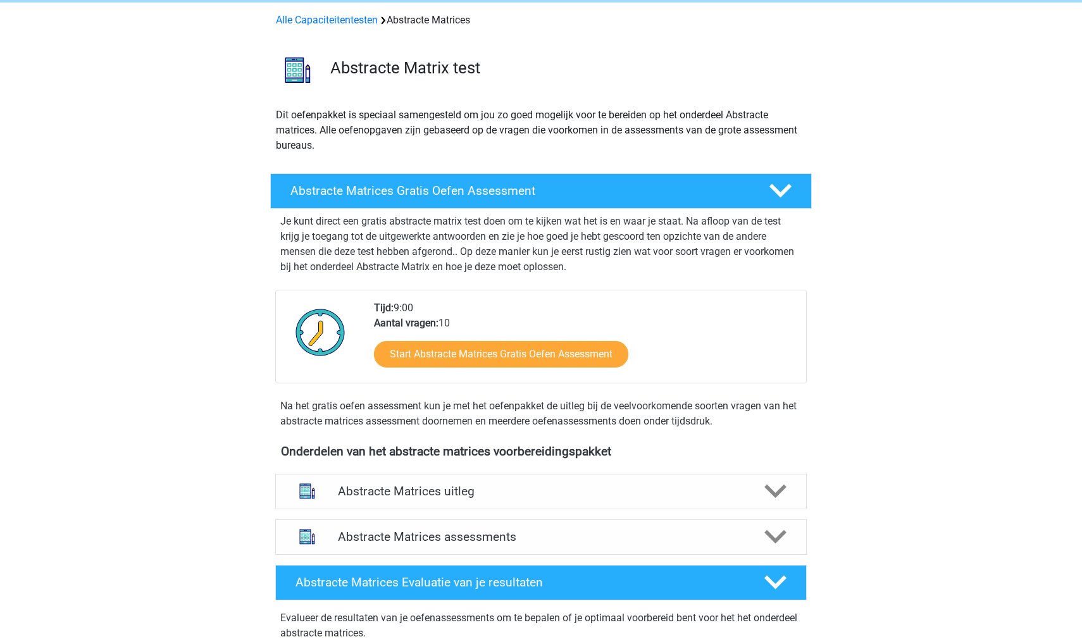
scroll to position [5, 0]
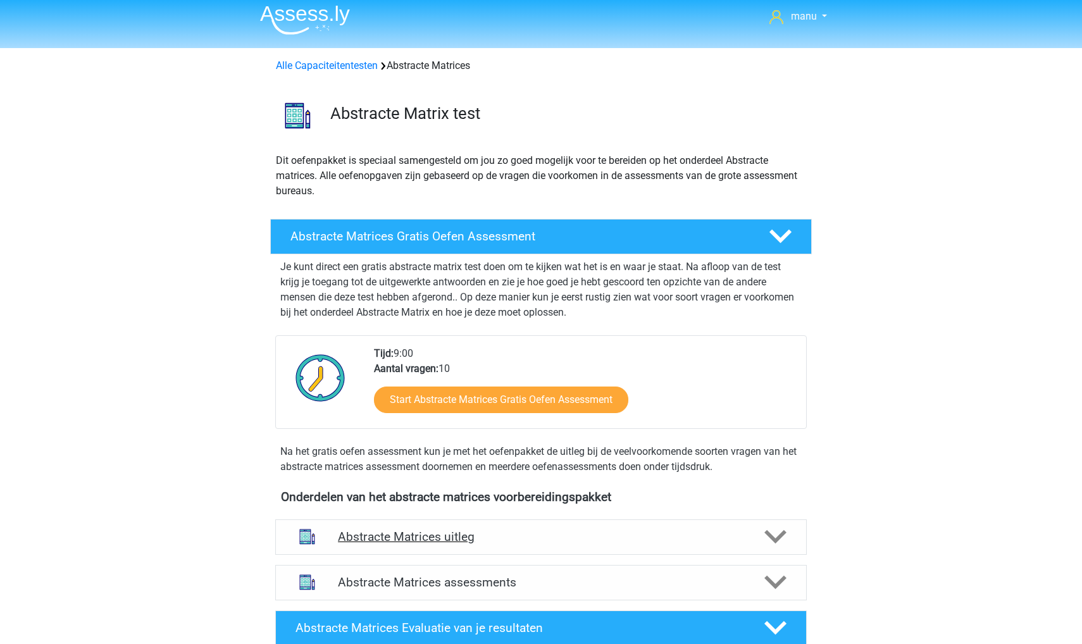
click at [467, 550] on div "Abstracte Matrices uitleg" at bounding box center [540, 536] width 531 height 35
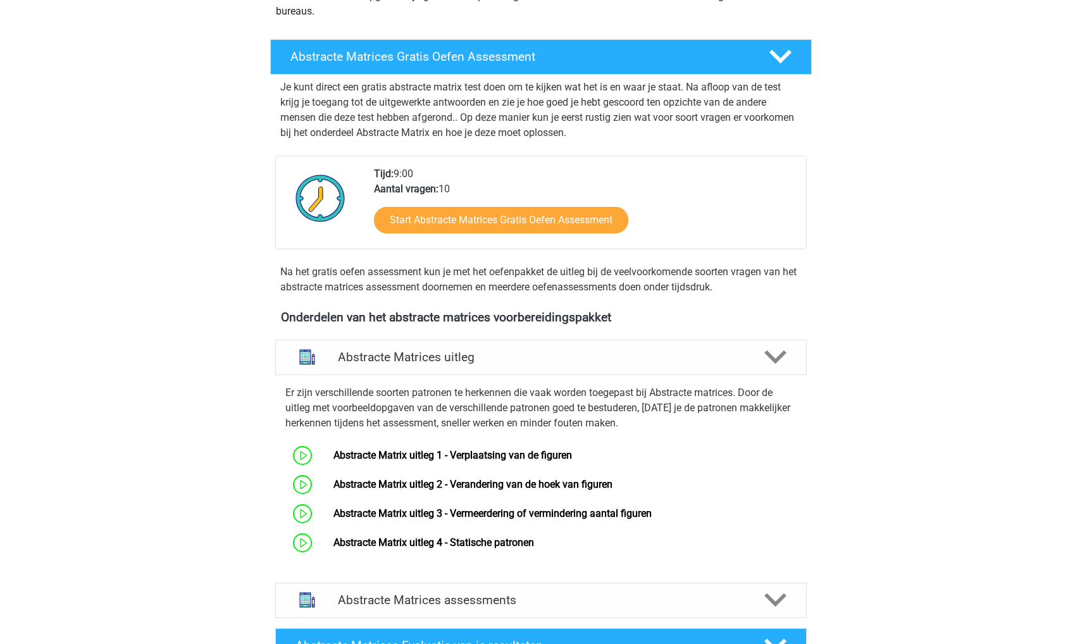
scroll to position [181, 0]
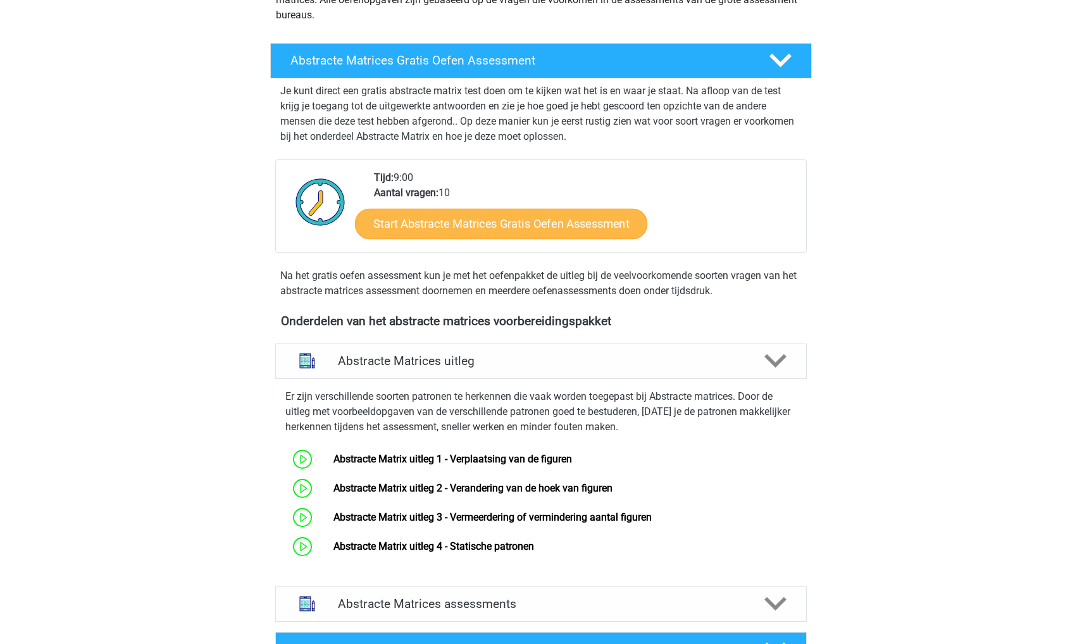
click at [485, 234] on link "Start Abstracte Matrices Gratis Oefen Assessment" at bounding box center [501, 223] width 292 height 30
click at [457, 219] on link "Start Abstracte Matrices Gratis Oefen Assessment" at bounding box center [501, 223] width 292 height 30
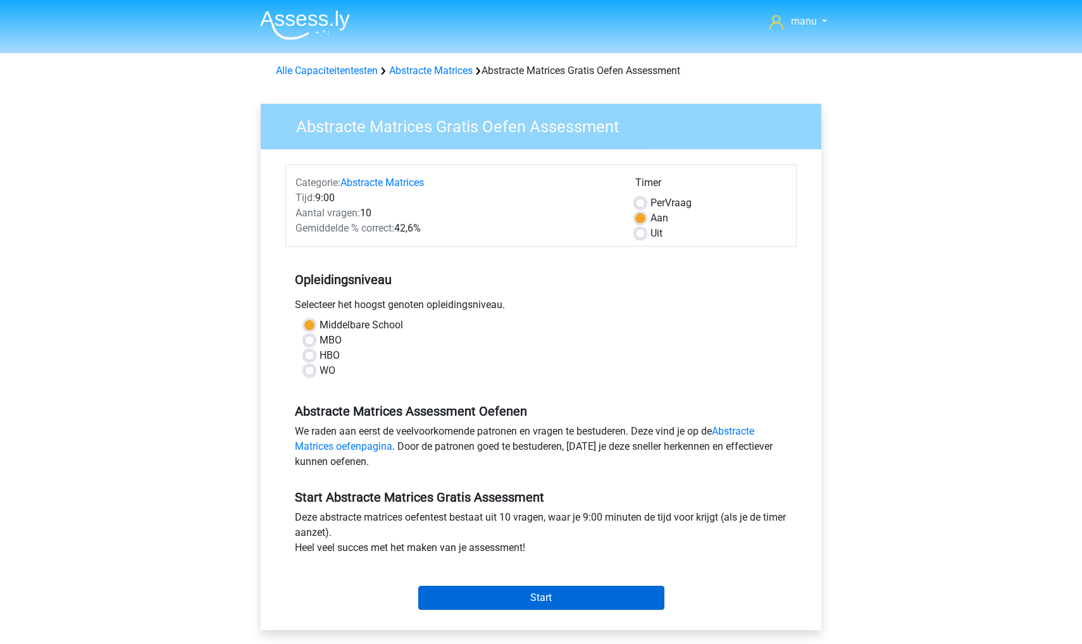
click at [478, 592] on input "Start" at bounding box center [541, 598] width 246 height 24
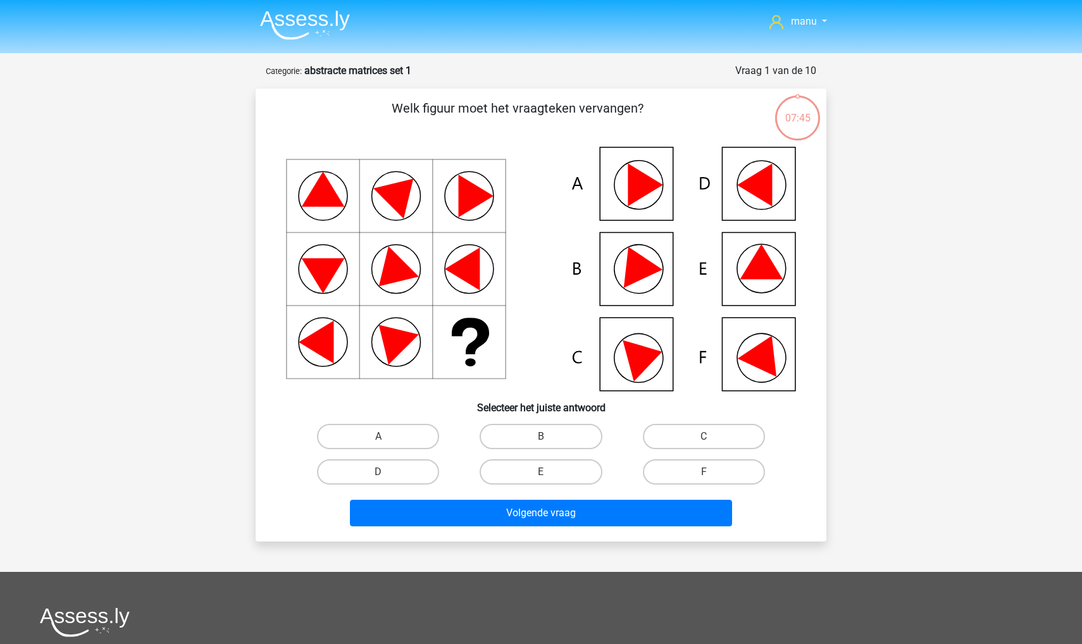
click at [634, 258] on icon at bounding box center [636, 263] width 54 height 50
click at [523, 442] on label "B" at bounding box center [541, 436] width 122 height 25
click at [541, 442] on input "B" at bounding box center [545, 441] width 8 height 8
radio input "true"
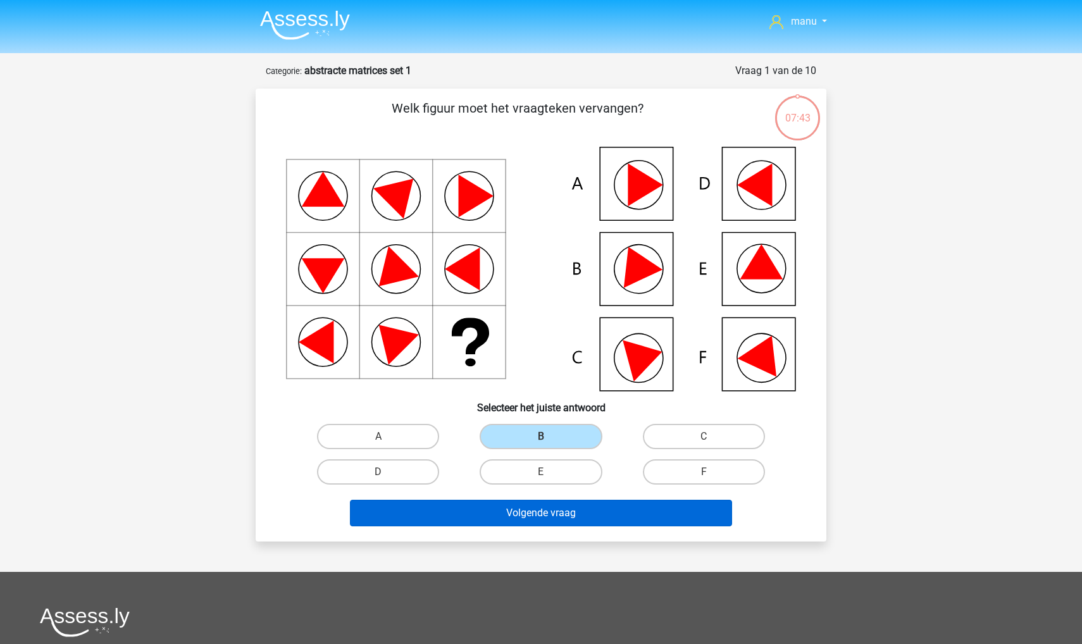
click at [523, 512] on button "Volgende vraag" at bounding box center [541, 513] width 383 height 27
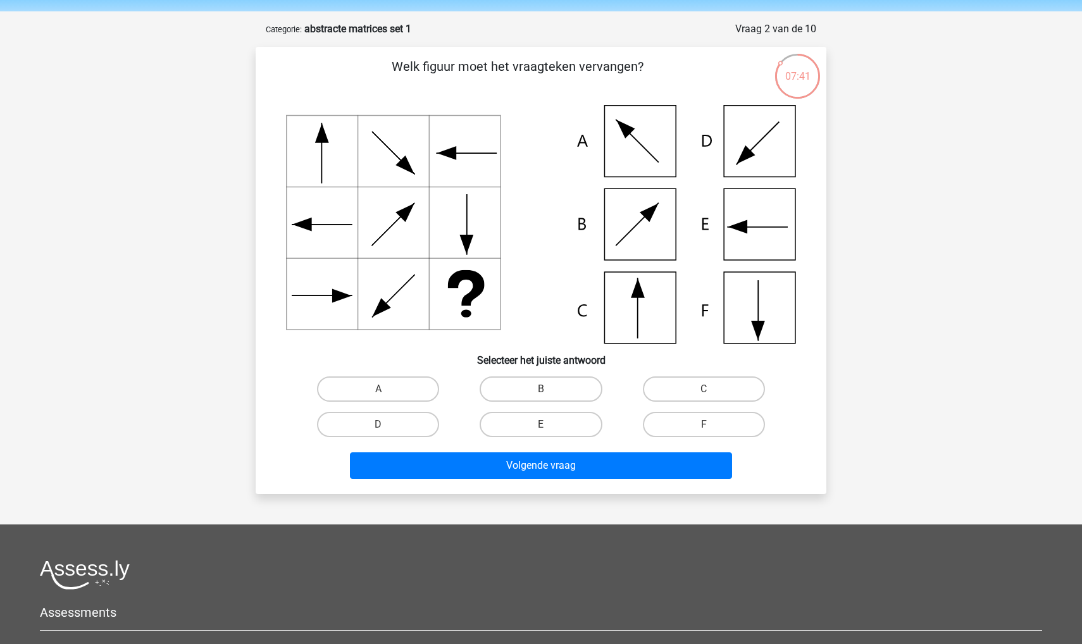
scroll to position [30, 0]
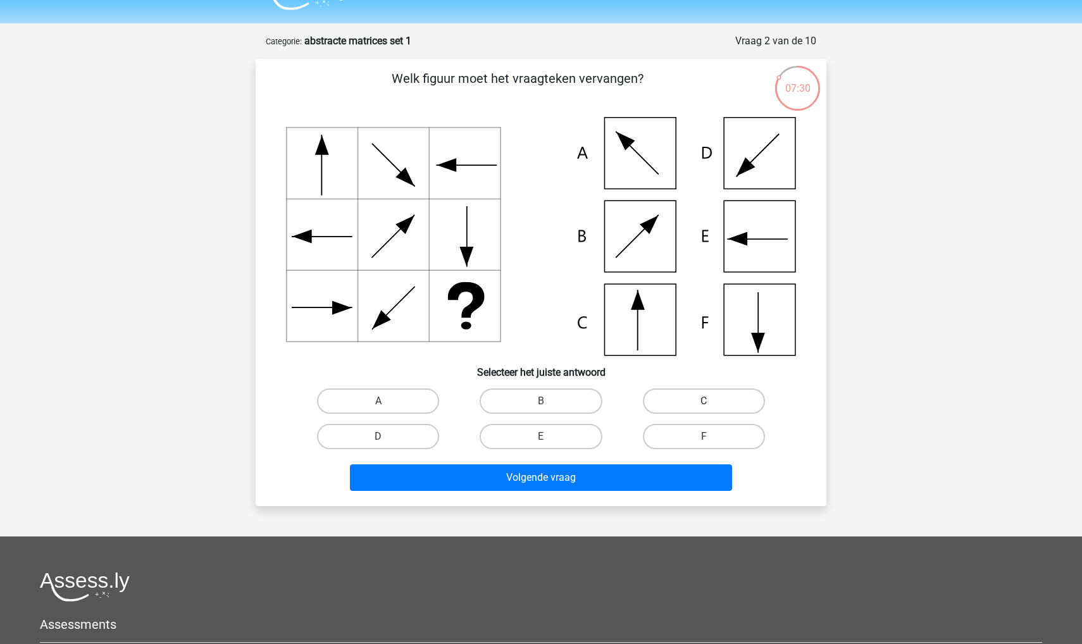
click at [685, 404] on label "C" at bounding box center [704, 400] width 122 height 25
click at [704, 404] on input "C" at bounding box center [708, 405] width 8 height 8
radio input "true"
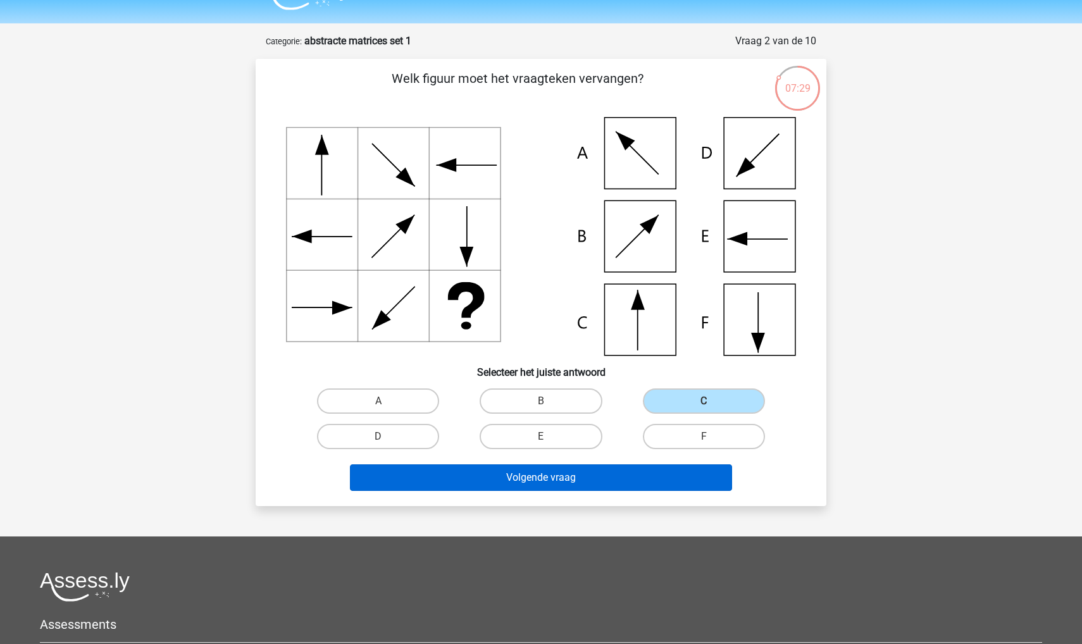
click at [625, 479] on button "Volgende vraag" at bounding box center [541, 477] width 383 height 27
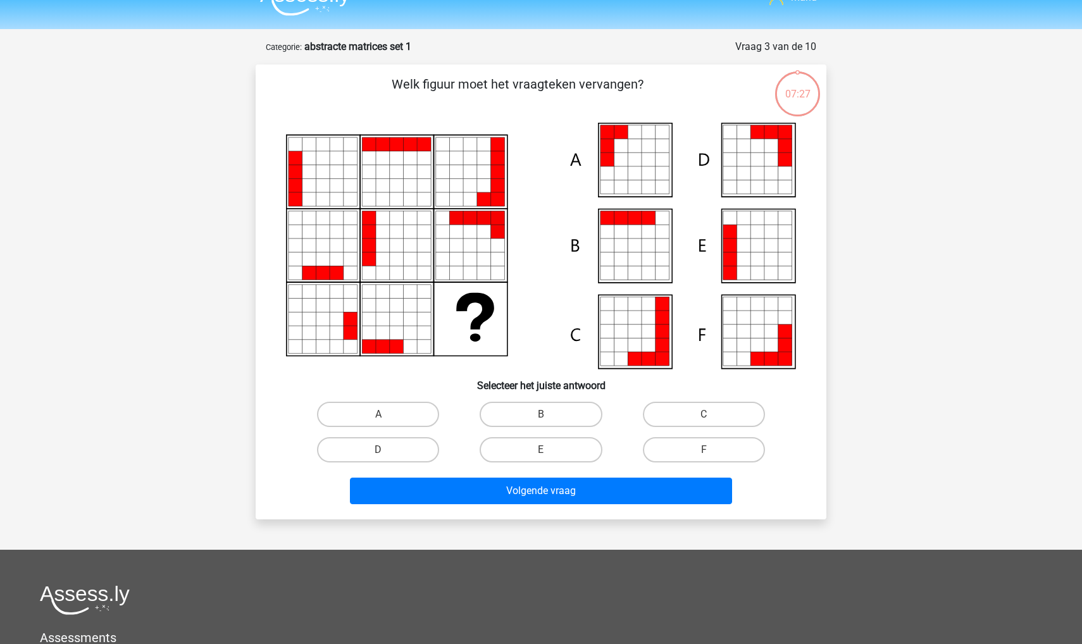
scroll to position [3, 0]
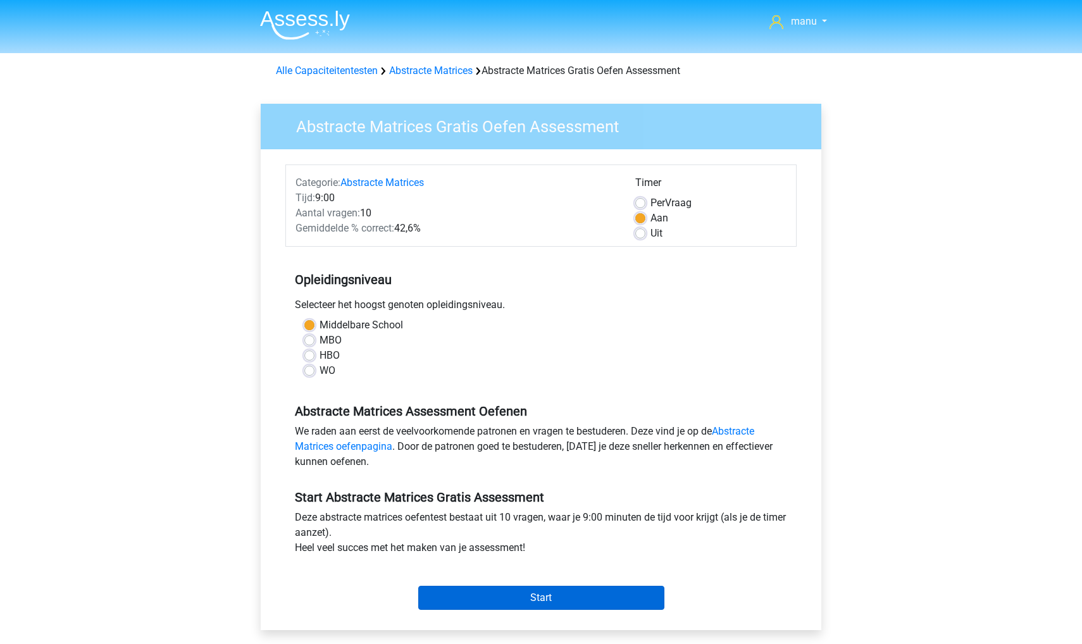
click at [466, 605] on input "Start" at bounding box center [541, 598] width 246 height 24
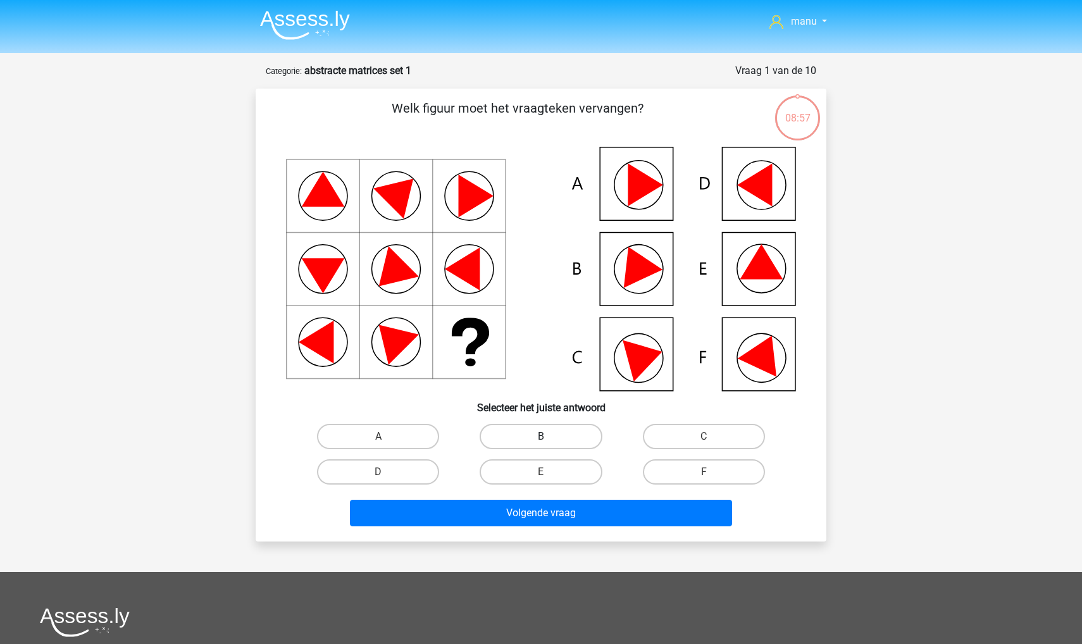
click at [533, 436] on label "B" at bounding box center [541, 436] width 122 height 25
click at [541, 437] on input "B" at bounding box center [545, 441] width 8 height 8
radio input "true"
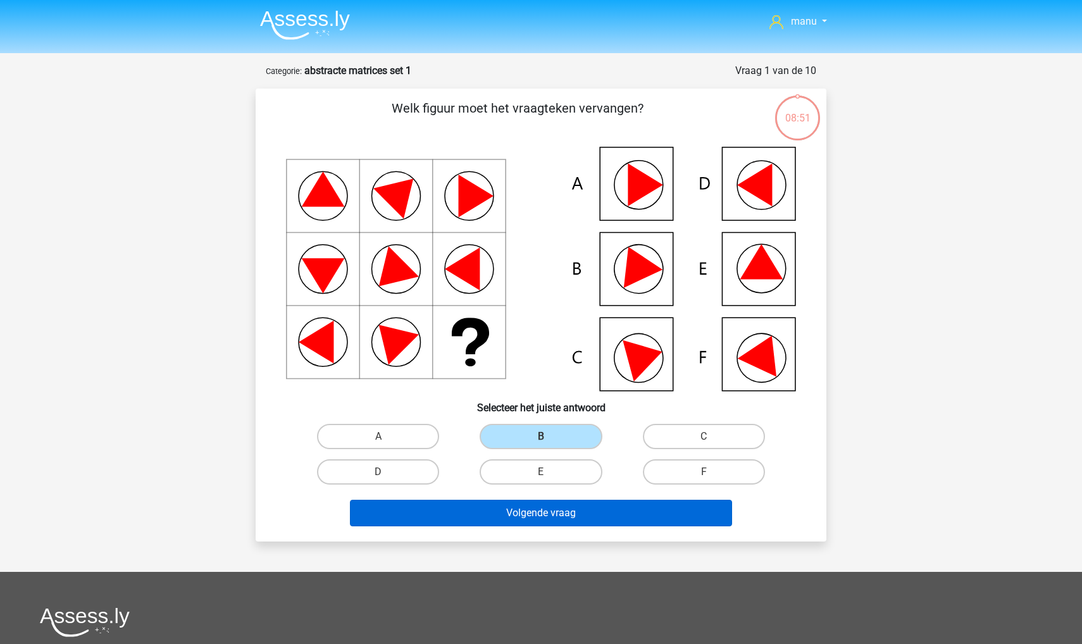
click at [517, 512] on button "Volgende vraag" at bounding box center [541, 513] width 383 height 27
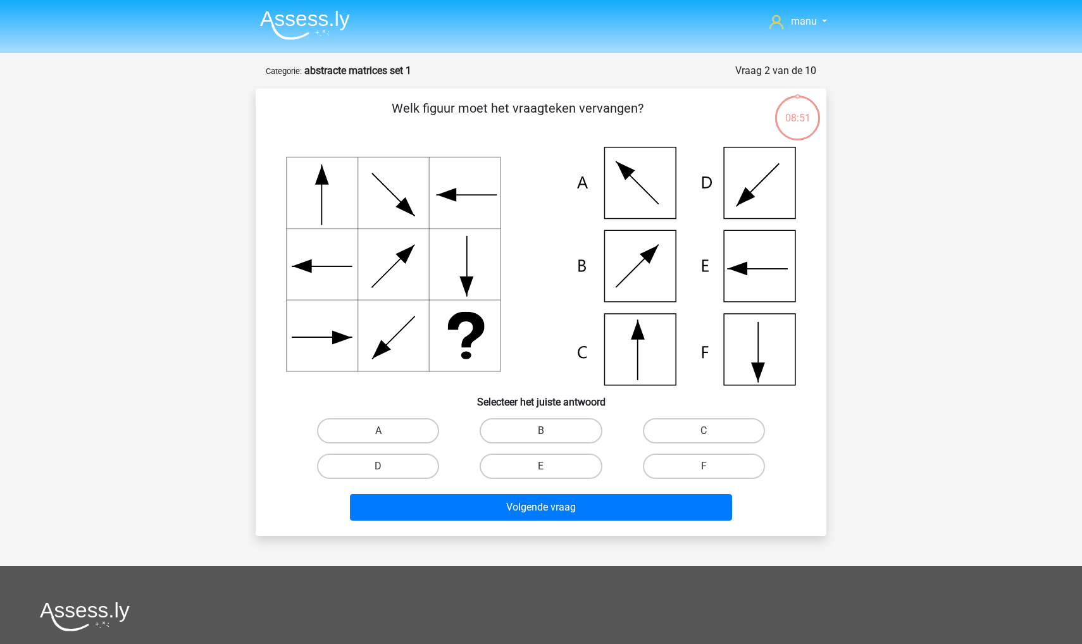
scroll to position [63, 0]
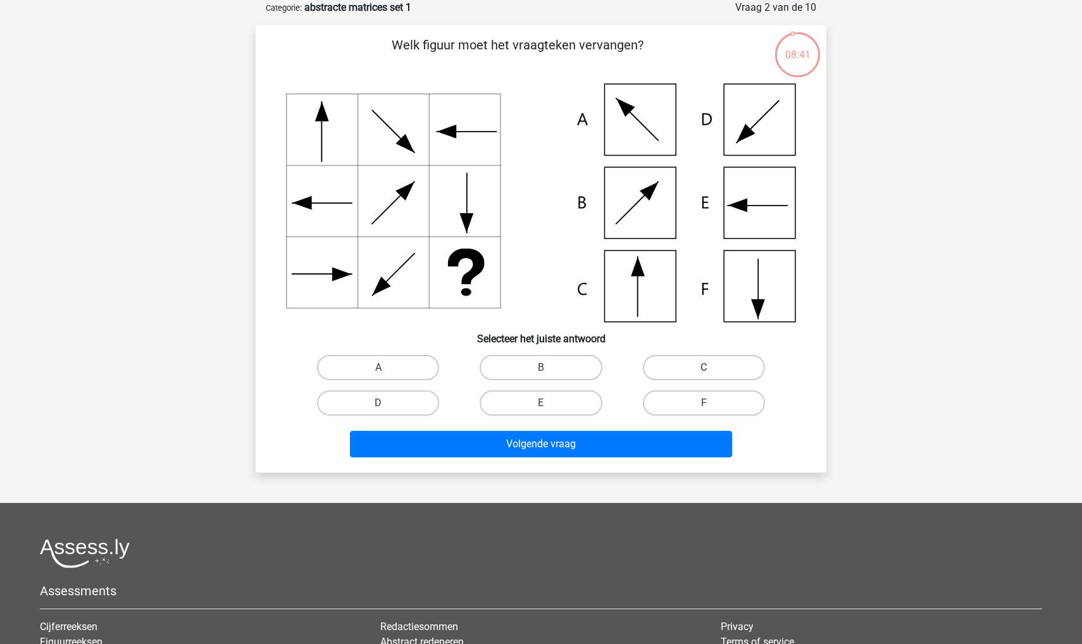
click at [659, 364] on label "C" at bounding box center [704, 367] width 122 height 25
click at [704, 368] on input "C" at bounding box center [708, 372] width 8 height 8
radio input "true"
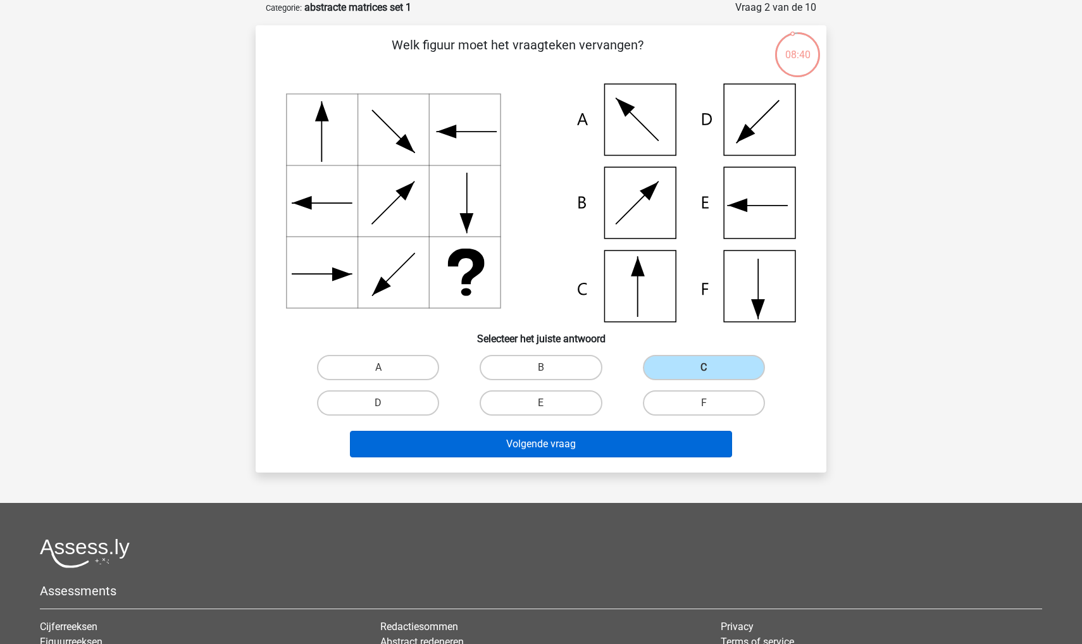
click at [614, 433] on button "Volgende vraag" at bounding box center [541, 444] width 383 height 27
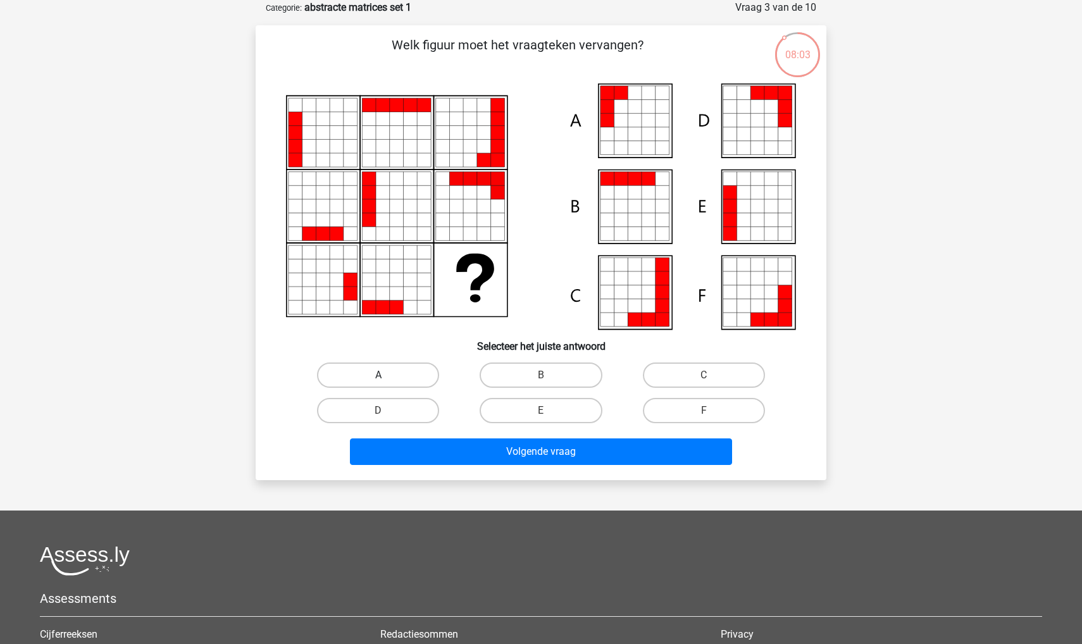
click at [386, 376] on label "A" at bounding box center [378, 375] width 122 height 25
click at [386, 376] on input "A" at bounding box center [382, 379] width 8 height 8
radio input "true"
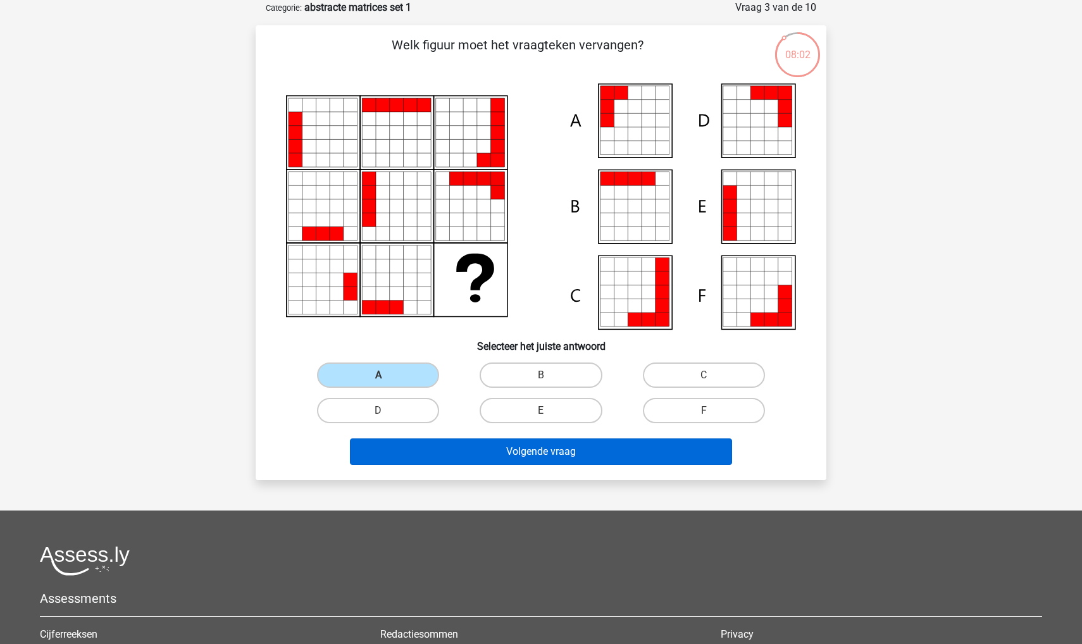
click at [412, 443] on button "Volgende vraag" at bounding box center [541, 451] width 383 height 27
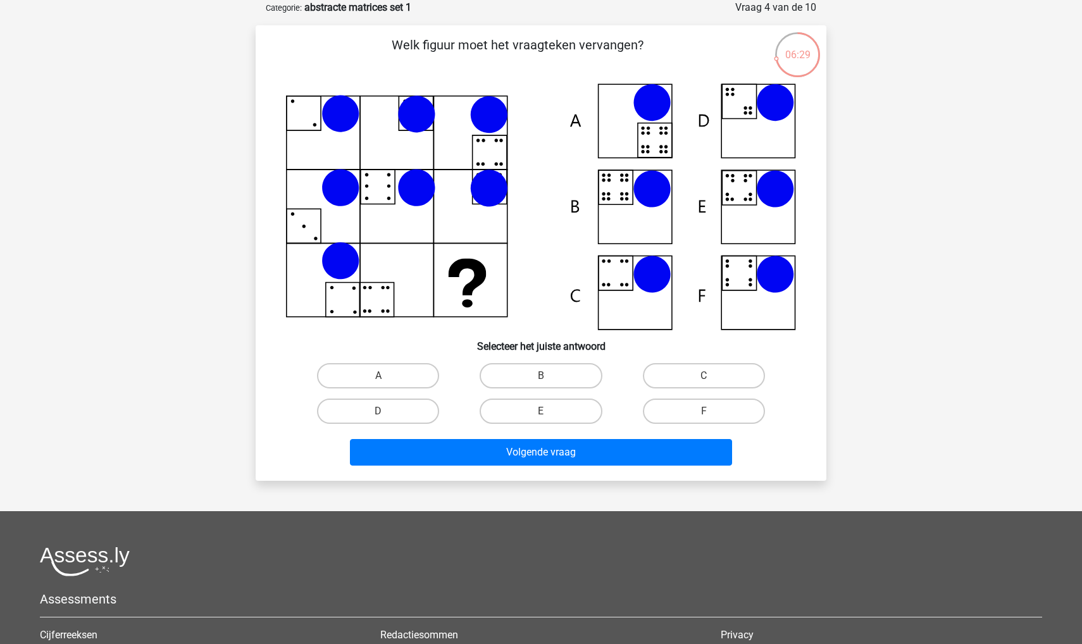
click at [730, 207] on icon at bounding box center [541, 207] width 510 height 247
click at [641, 211] on icon at bounding box center [541, 207] width 510 height 247
click at [521, 378] on label "B" at bounding box center [541, 375] width 122 height 25
click at [541, 378] on input "B" at bounding box center [545, 380] width 8 height 8
radio input "true"
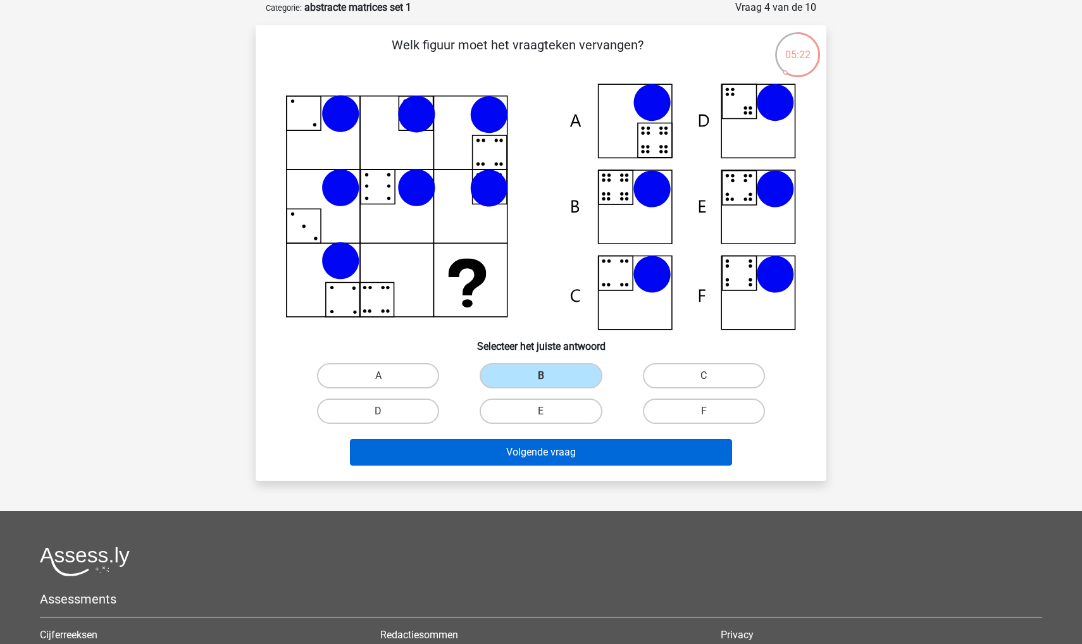
click at [494, 447] on button "Volgende vraag" at bounding box center [541, 452] width 383 height 27
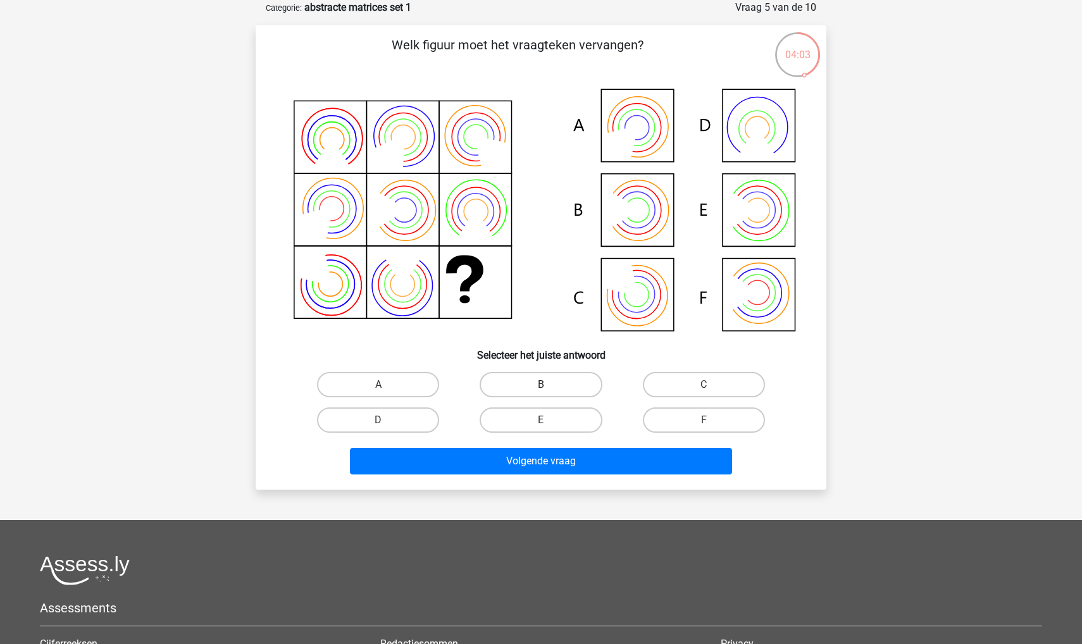
click at [549, 385] on label "B" at bounding box center [541, 384] width 122 height 25
click at [549, 385] on input "B" at bounding box center [545, 389] width 8 height 8
radio input "true"
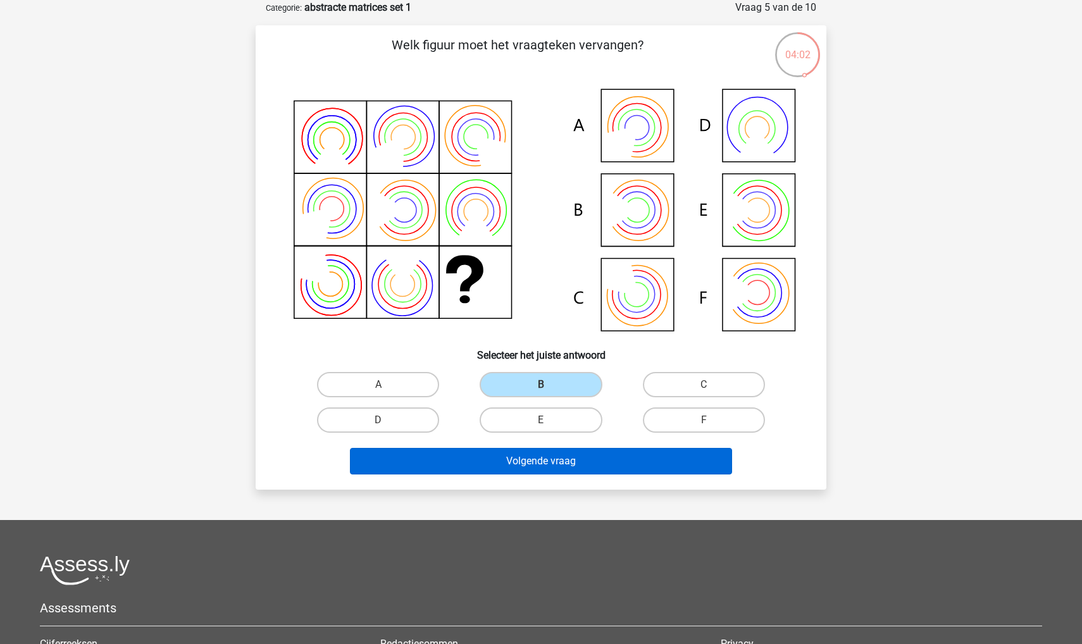
click at [573, 454] on button "Volgende vraag" at bounding box center [541, 461] width 383 height 27
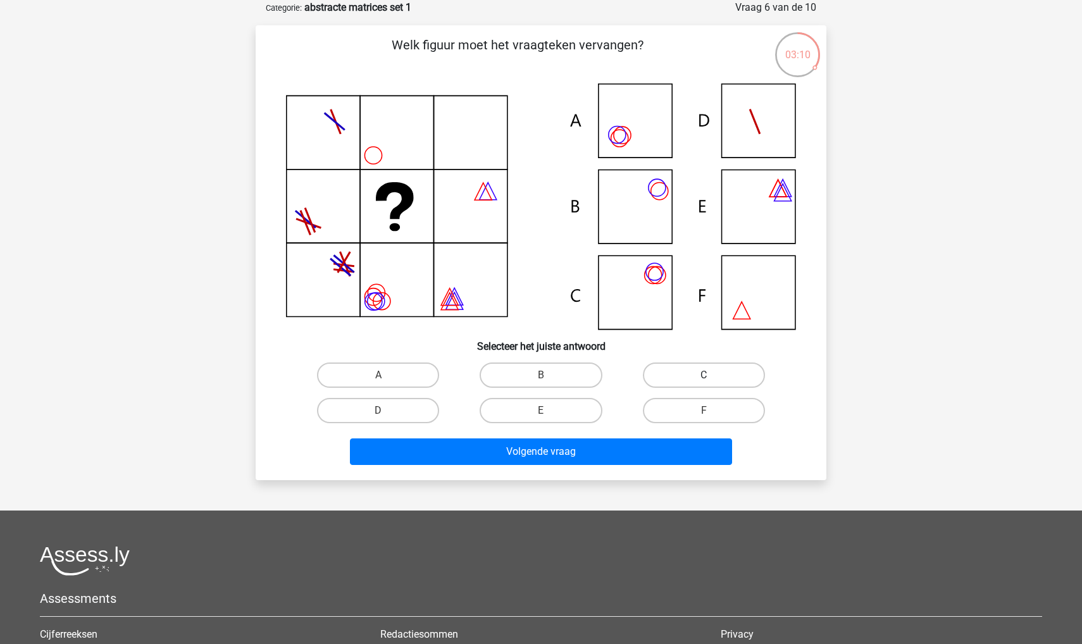
click at [673, 372] on label "C" at bounding box center [704, 375] width 122 height 25
click at [704, 375] on input "C" at bounding box center [708, 379] width 8 height 8
radio input "true"
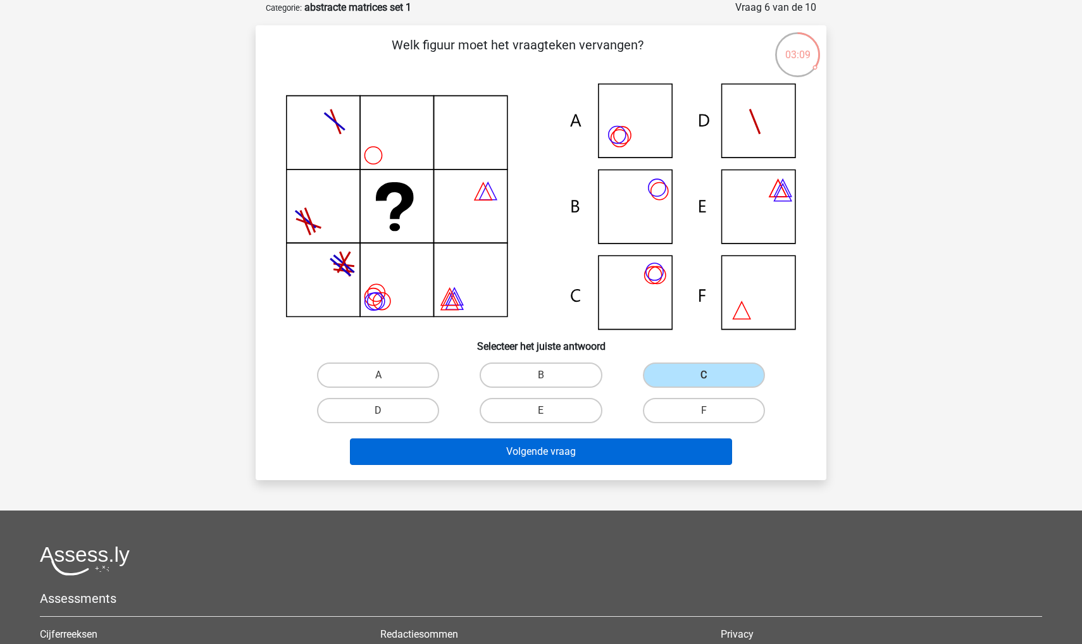
click at [652, 451] on button "Volgende vraag" at bounding box center [541, 451] width 383 height 27
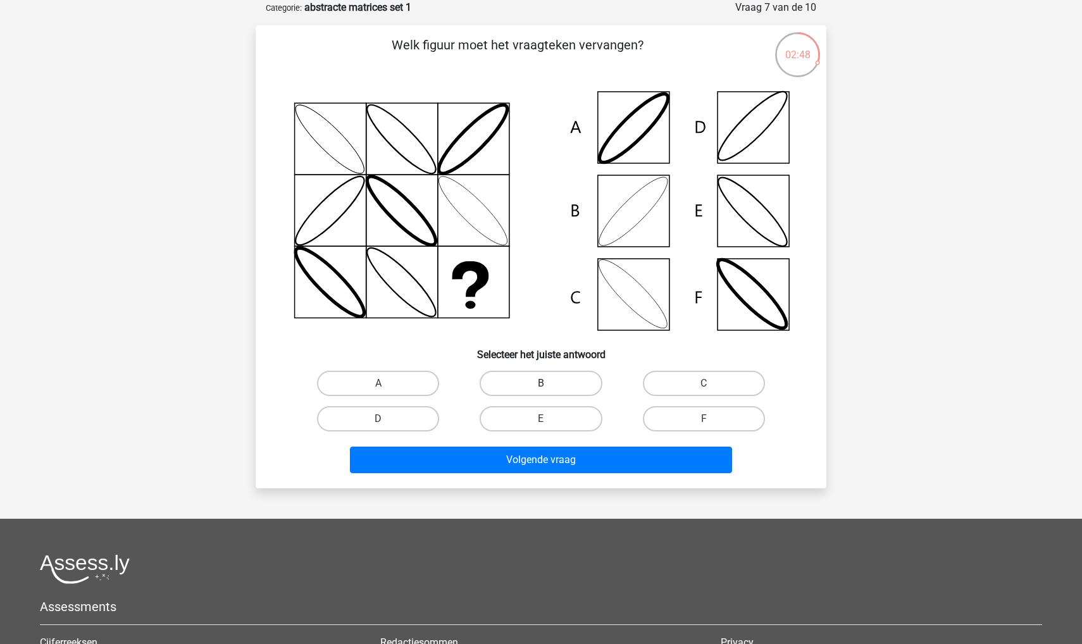
click at [511, 391] on label "B" at bounding box center [541, 383] width 122 height 25
click at [541, 391] on input "B" at bounding box center [545, 387] width 8 height 8
radio input "true"
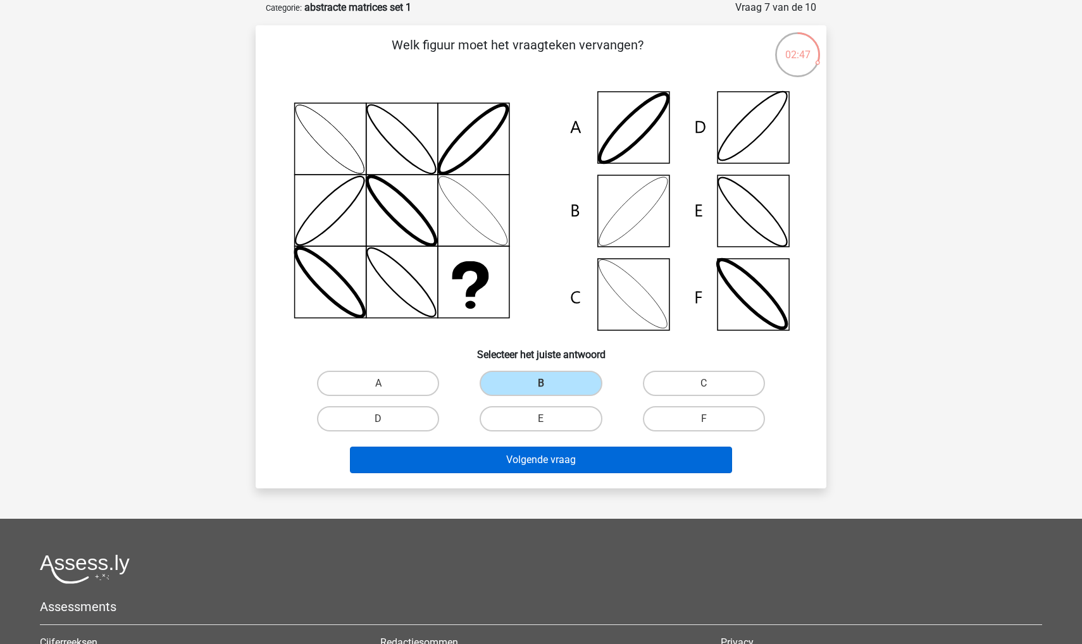
click at [502, 457] on button "Volgende vraag" at bounding box center [541, 460] width 383 height 27
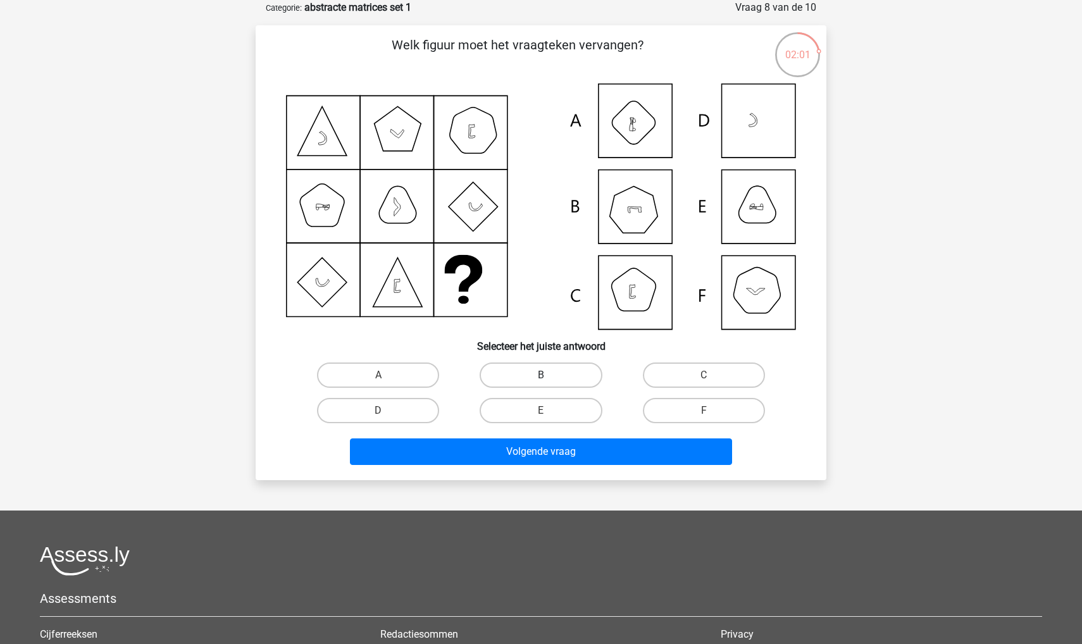
click at [555, 369] on label "B" at bounding box center [541, 375] width 122 height 25
click at [549, 375] on input "B" at bounding box center [545, 379] width 8 height 8
radio input "true"
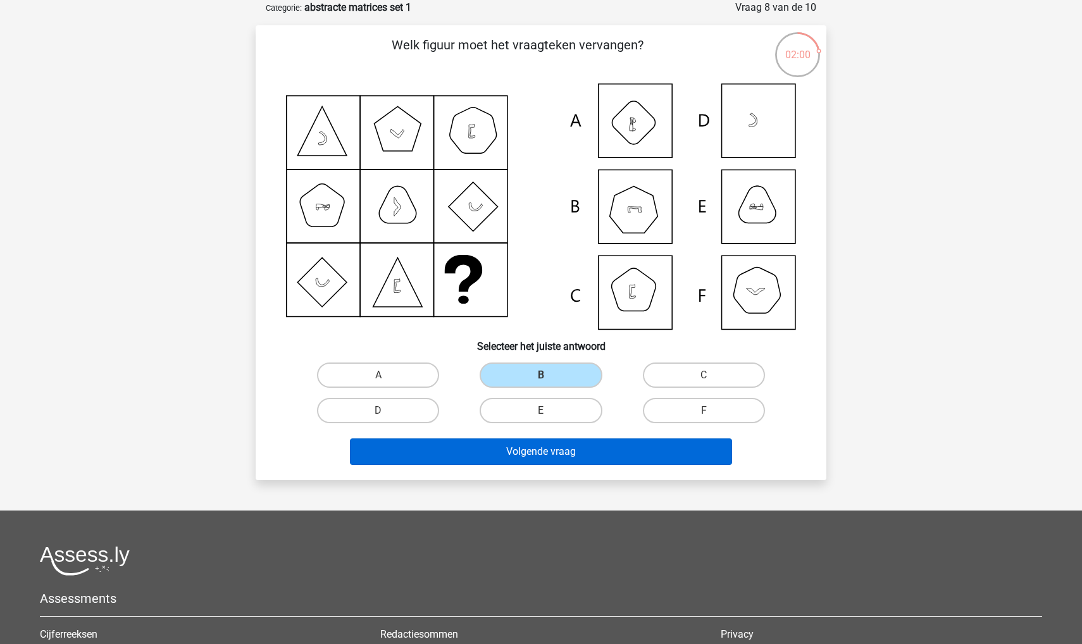
click at [543, 446] on button "Volgende vraag" at bounding box center [541, 451] width 383 height 27
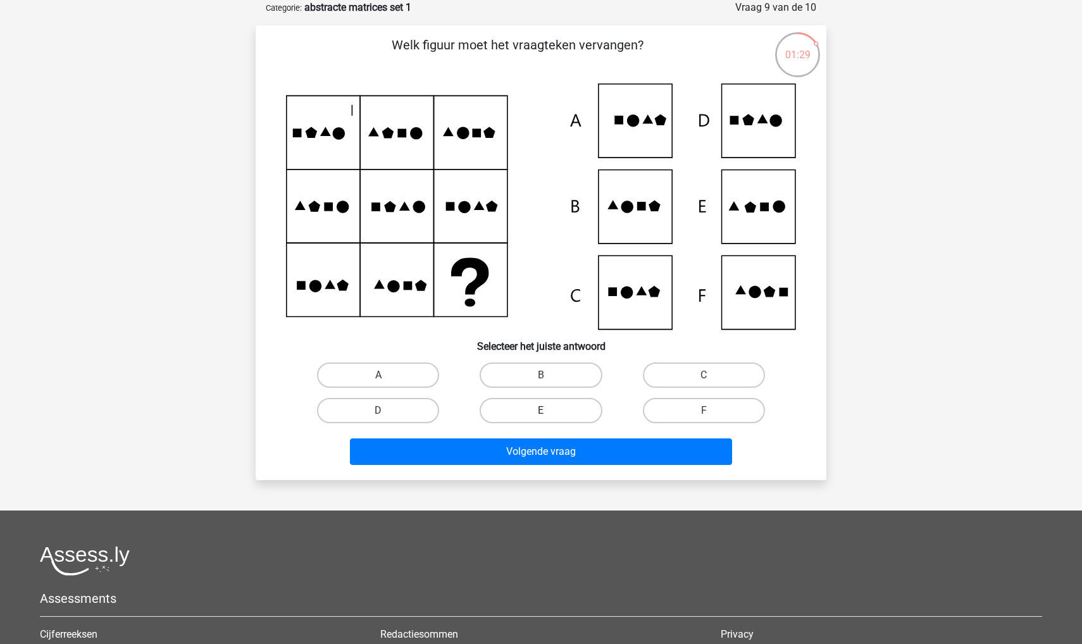
click at [544, 406] on label "E" at bounding box center [541, 410] width 122 height 25
click at [544, 411] on input "E" at bounding box center [545, 415] width 8 height 8
radio input "true"
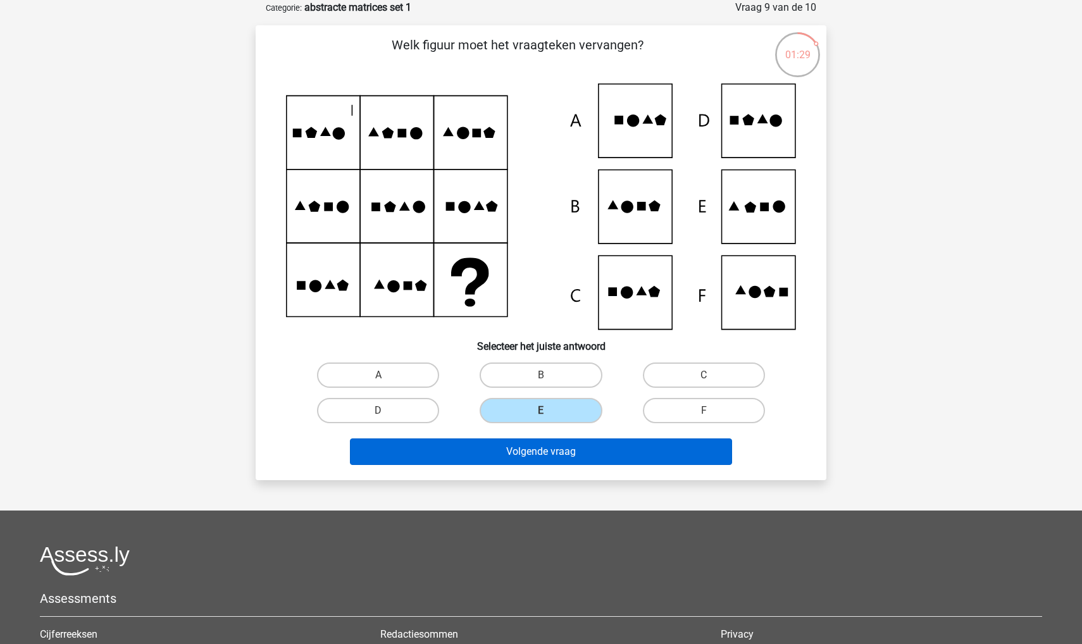
click at [549, 441] on button "Volgende vraag" at bounding box center [541, 451] width 383 height 27
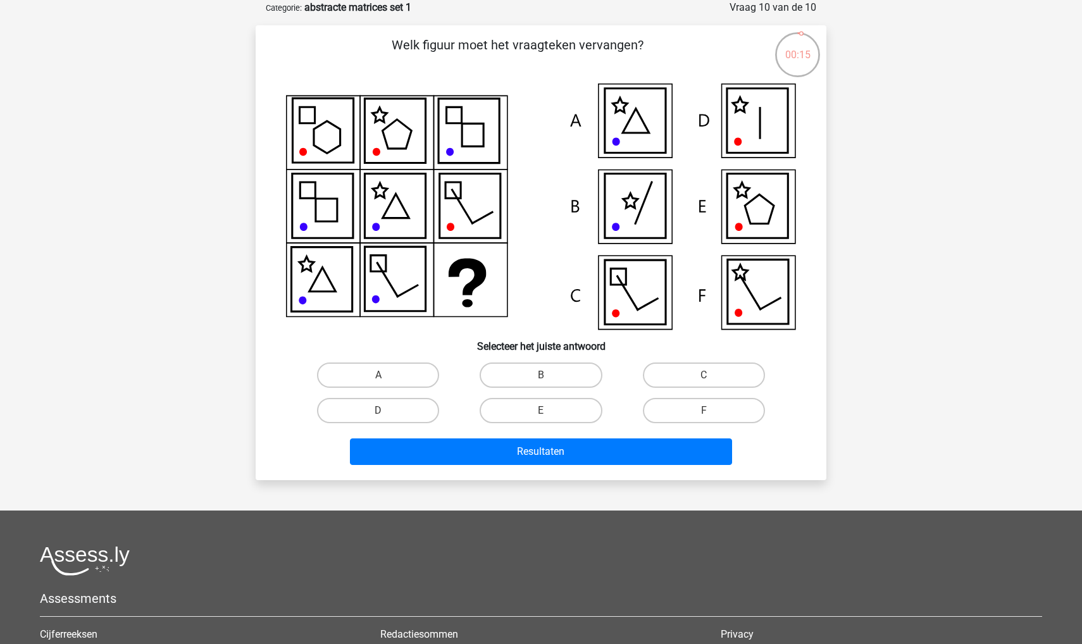
click at [752, 142] on icon at bounding box center [757, 121] width 61 height 65
click at [557, 375] on label "B" at bounding box center [541, 375] width 122 height 25
click at [549, 375] on input "B" at bounding box center [545, 379] width 8 height 8
radio input "true"
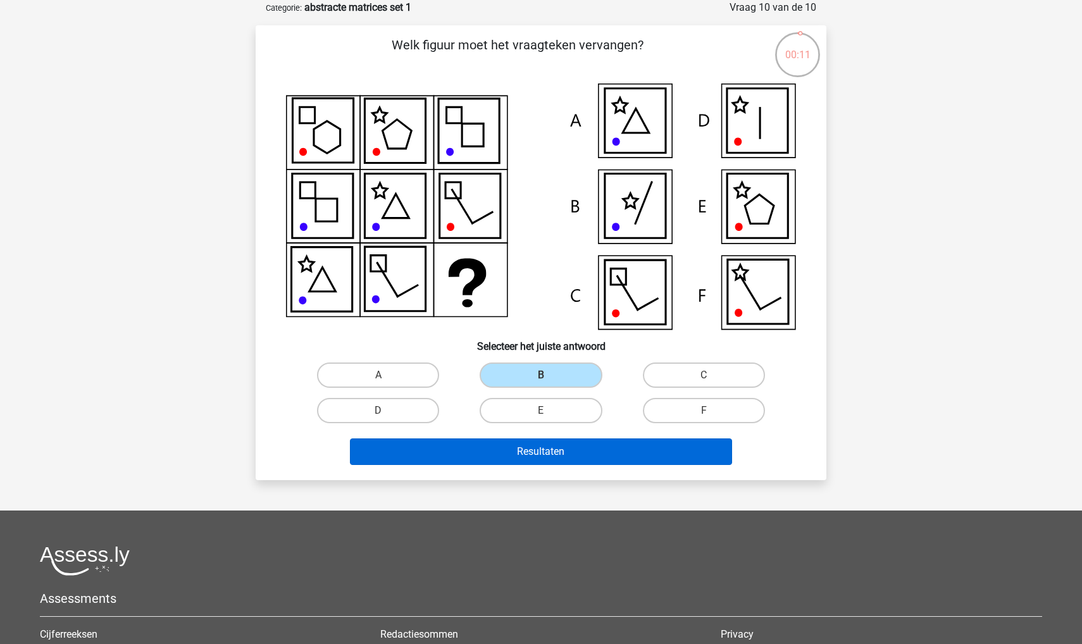
click at [545, 447] on button "Resultaten" at bounding box center [541, 451] width 383 height 27
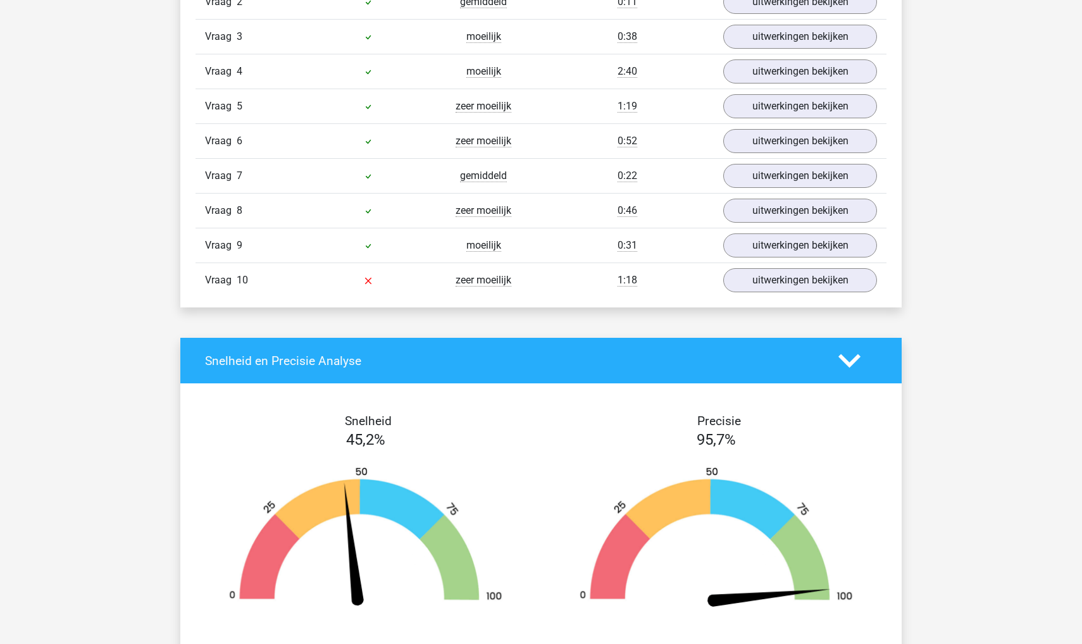
scroll to position [920, 0]
